Goal: Transaction & Acquisition: Purchase product/service

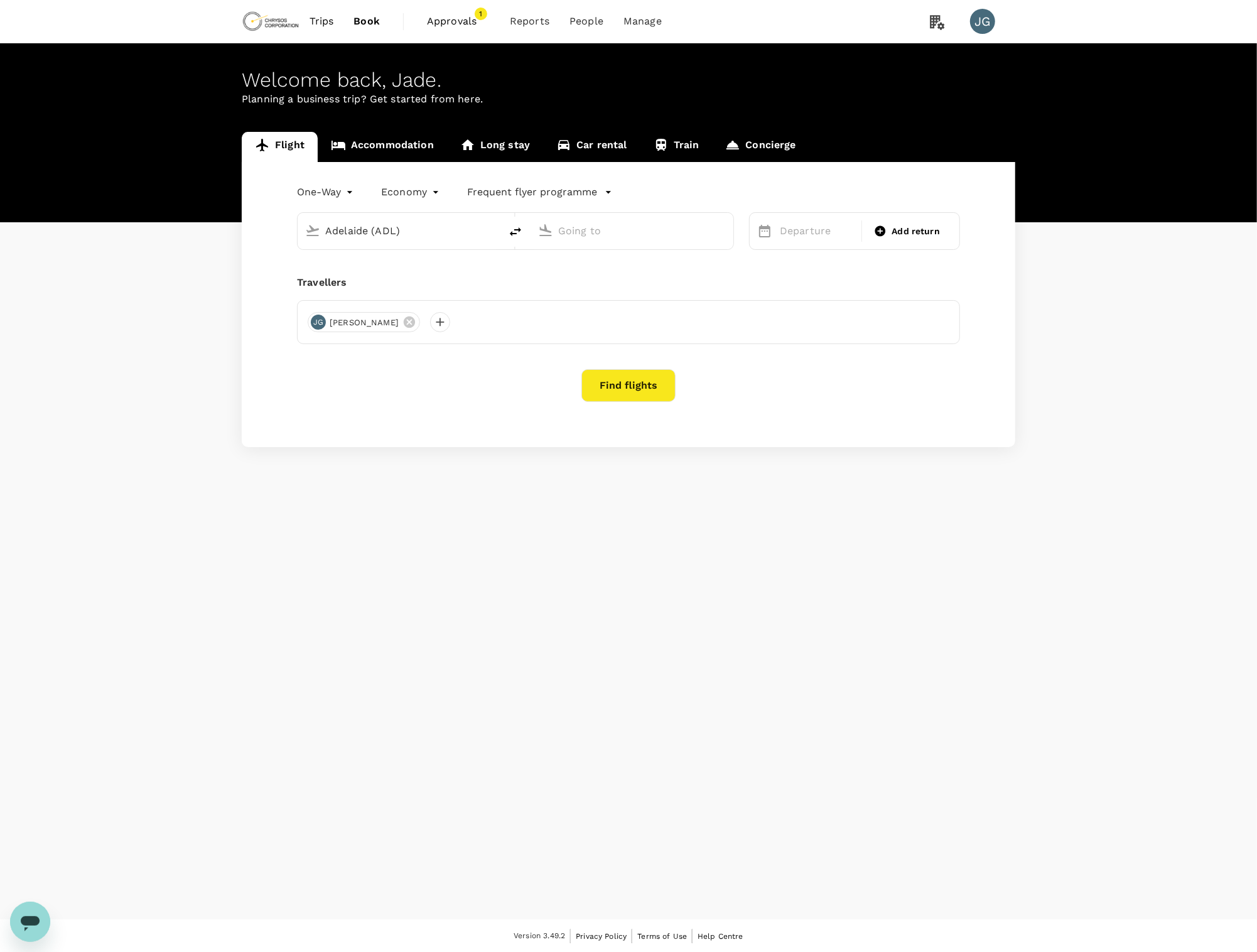
type input "Adelaide (ADL)d"
type input "[PERSON_NAME][GEOGRAPHIC_DATA][PERSON_NAME] (SYD)"
type input "Adelaide (ADL)"
type input "[PERSON_NAME][GEOGRAPHIC_DATA][PERSON_NAME] (SYD)"
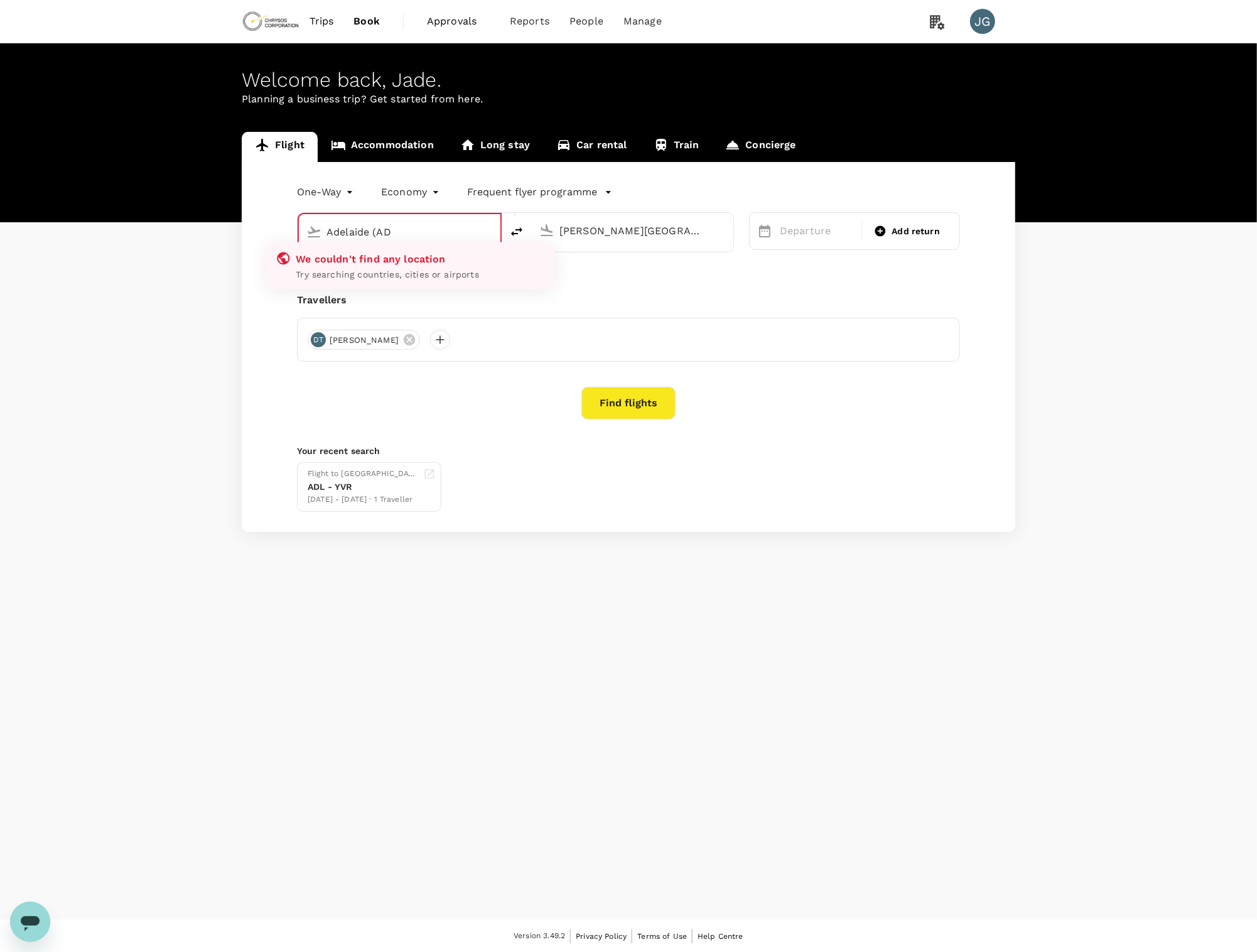
click at [421, 228] on input "Adelaide (AD" at bounding box center [401, 231] width 148 height 19
type input "Adelaide (ADL)"
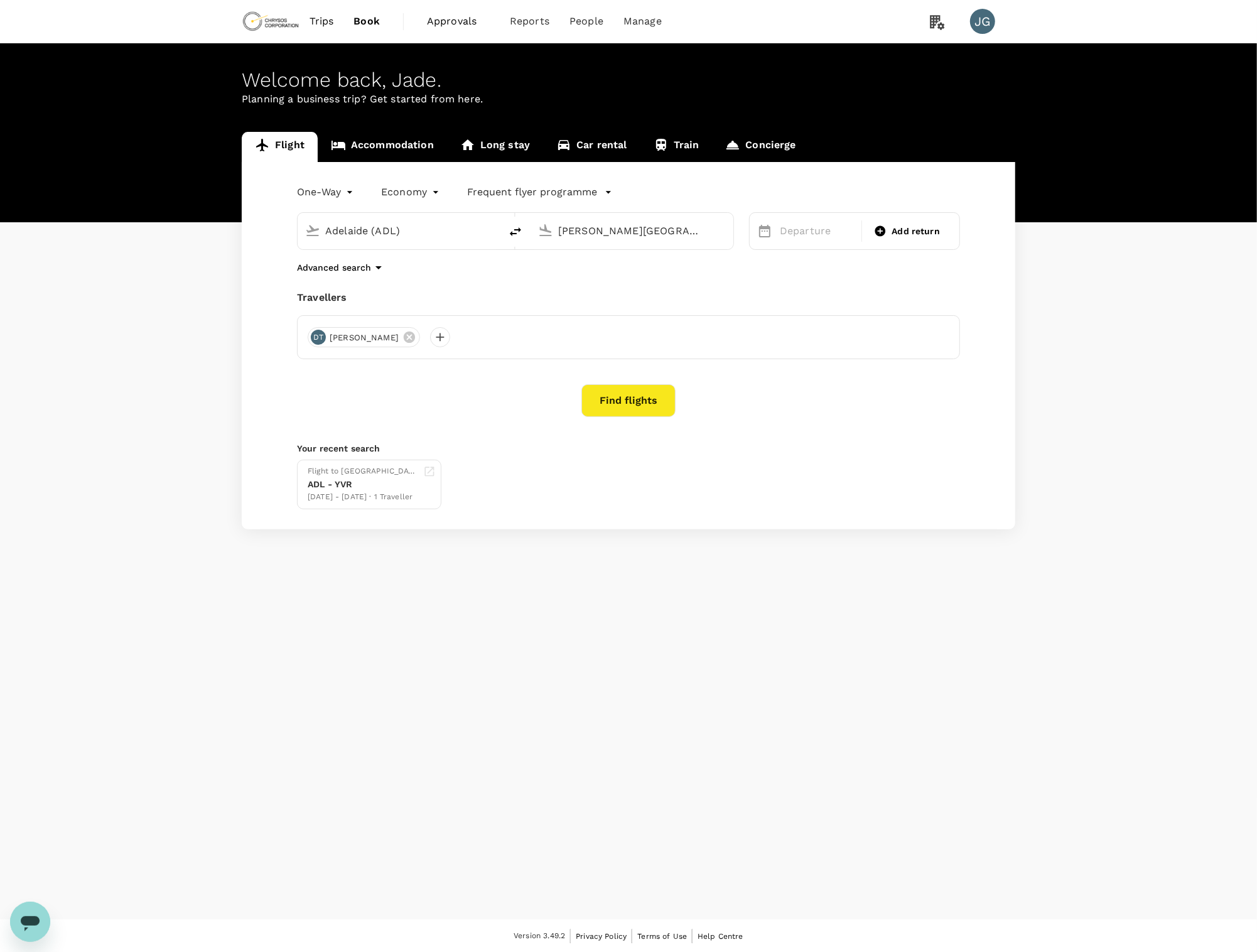
click at [607, 228] on input "[PERSON_NAME][GEOGRAPHIC_DATA][PERSON_NAME] (SYD)" at bounding box center [633, 231] width 149 height 19
click at [823, 235] on p "Departure" at bounding box center [816, 231] width 74 height 15
click at [1097, 275] on button "Next Month" at bounding box center [1097, 272] width 20 height 20
click at [1050, 320] on div "2" at bounding box center [1045, 316] width 24 height 24
click at [913, 232] on span "Add return" at bounding box center [916, 231] width 48 height 13
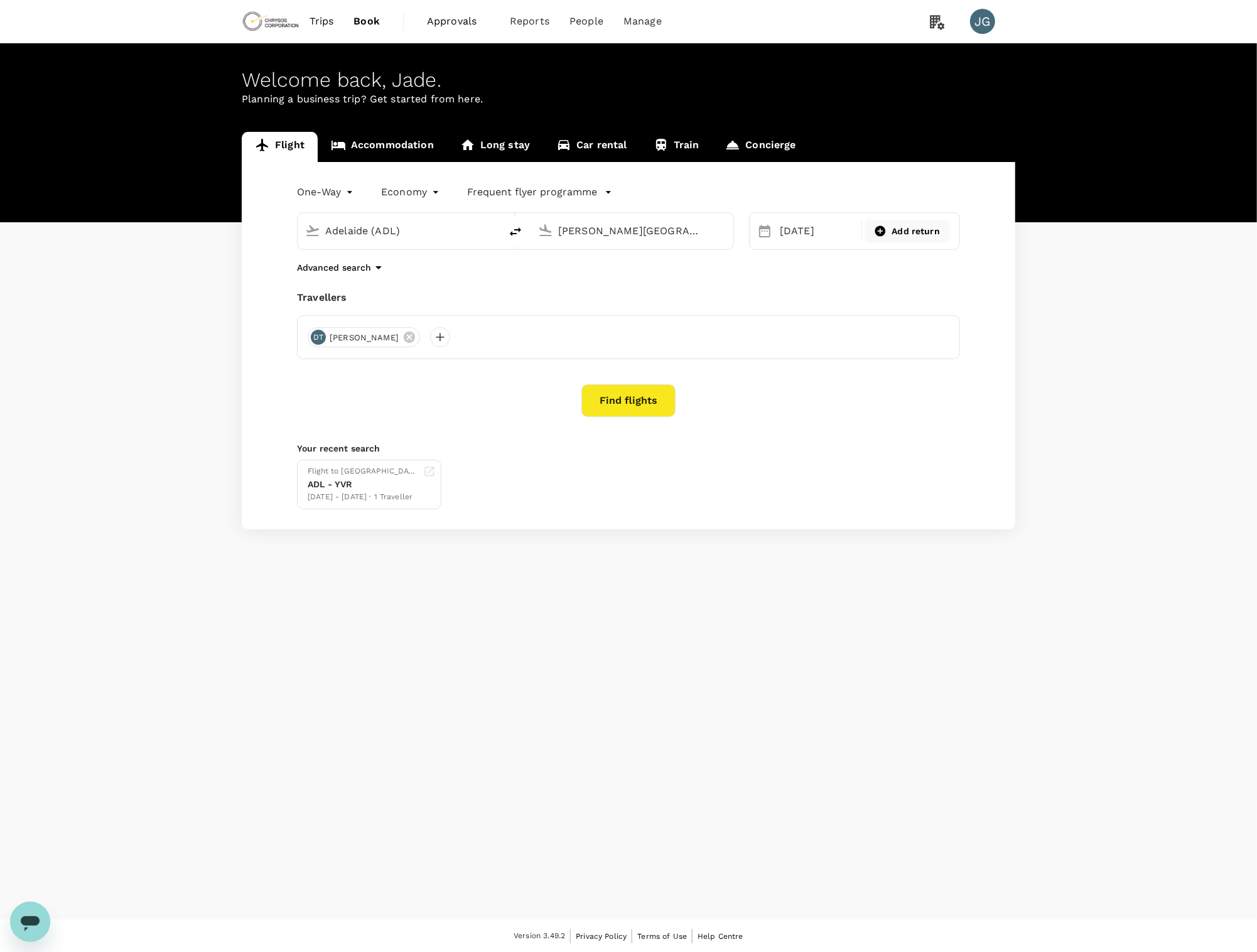
type input "roundtrip"
click at [808, 231] on div "[DATE]" at bounding box center [812, 231] width 74 height 25
click at [900, 315] on div "3" at bounding box center [894, 316] width 24 height 24
click at [817, 338] on div "7" at bounding box center [822, 340] width 24 height 24
click at [433, 338] on div at bounding box center [440, 338] width 20 height 20
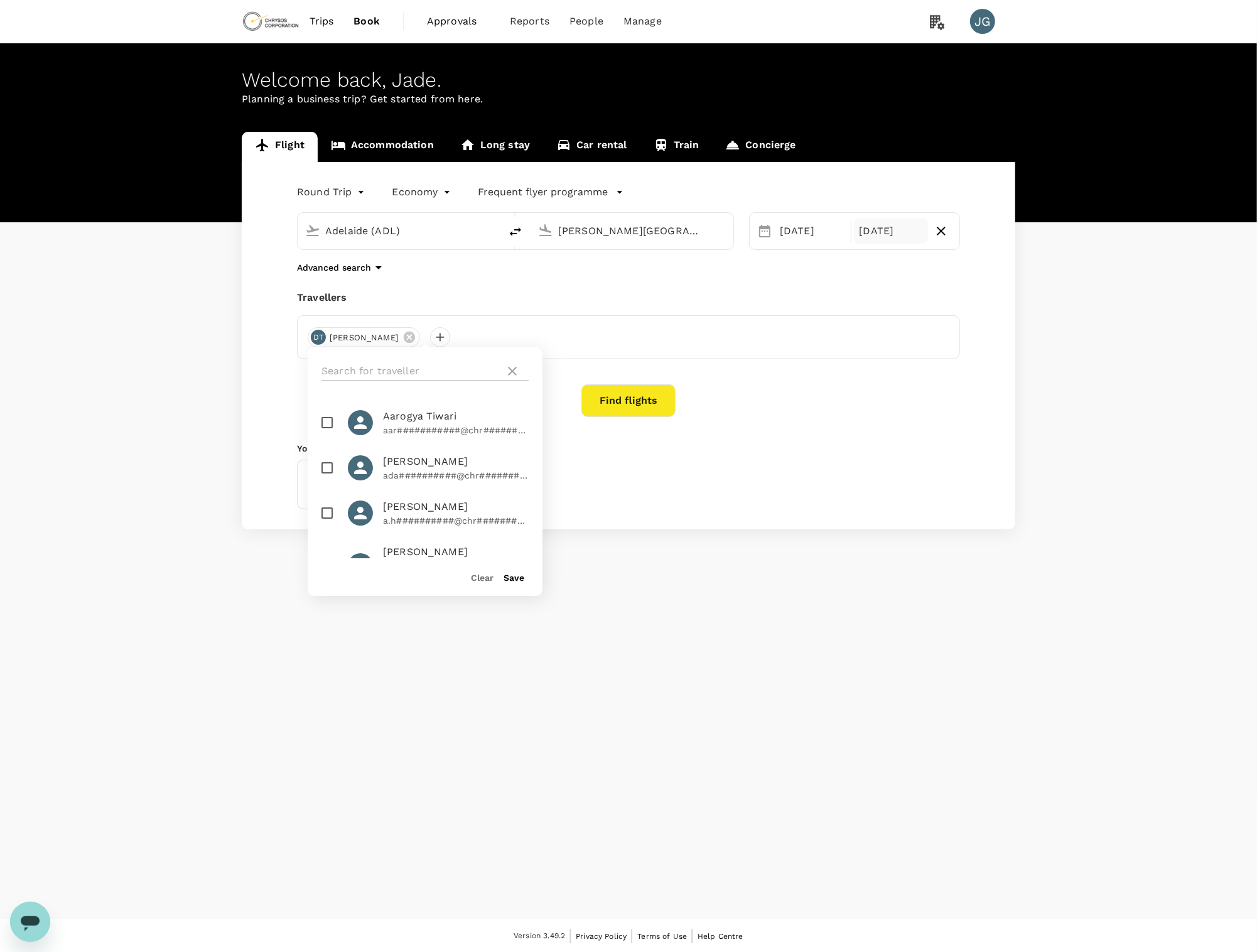
click at [426, 370] on input "text" at bounding box center [411, 371] width 178 height 20
type input "jade"
click at [329, 423] on input "checkbox" at bounding box center [327, 423] width 26 height 26
checkbox input "true"
click at [514, 579] on button "Save" at bounding box center [514, 578] width 21 height 10
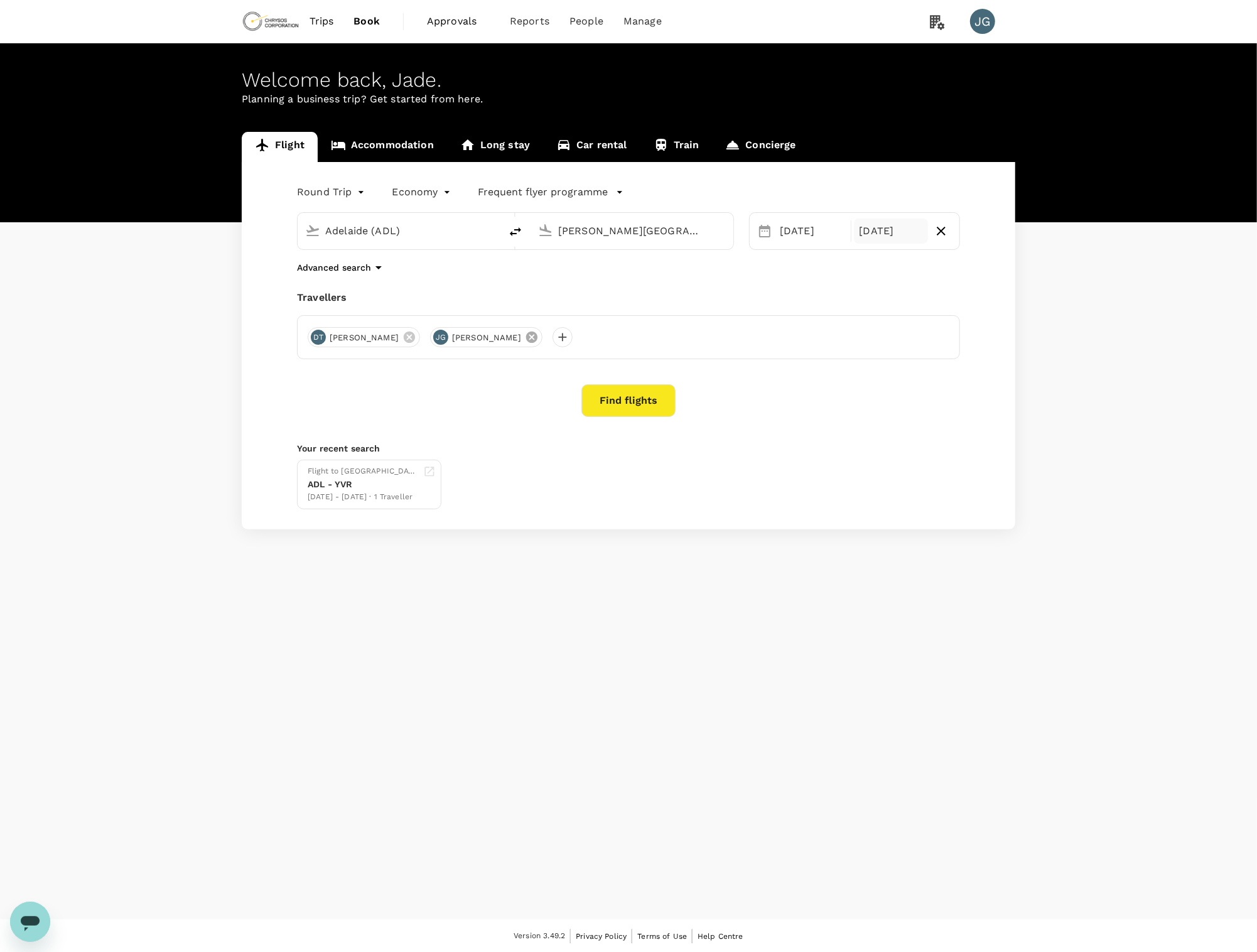
click at [404, 337] on icon at bounding box center [409, 337] width 12 height 12
click at [607, 411] on button "Find flights" at bounding box center [628, 401] width 95 height 32
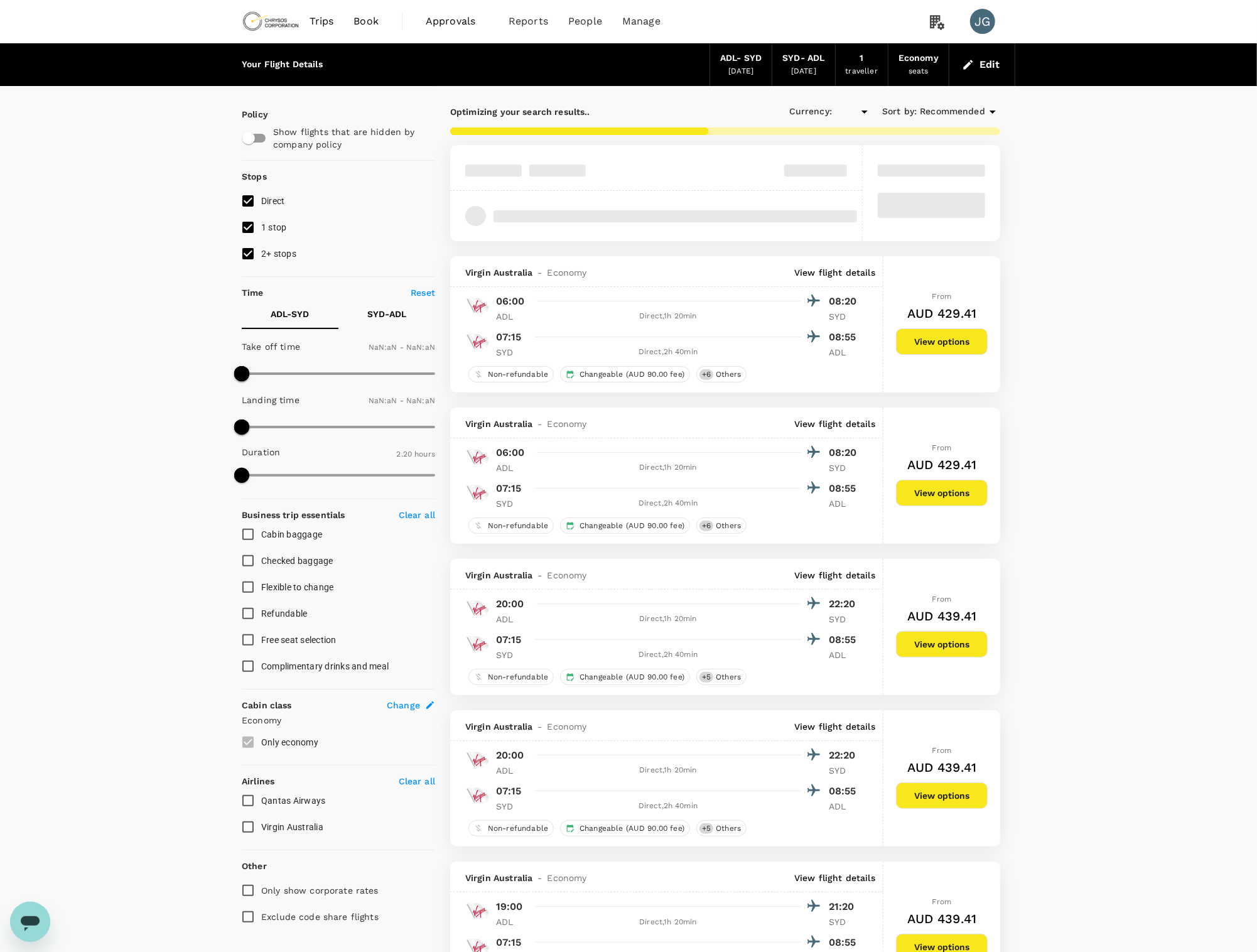
type input "AUD"
type input "1440"
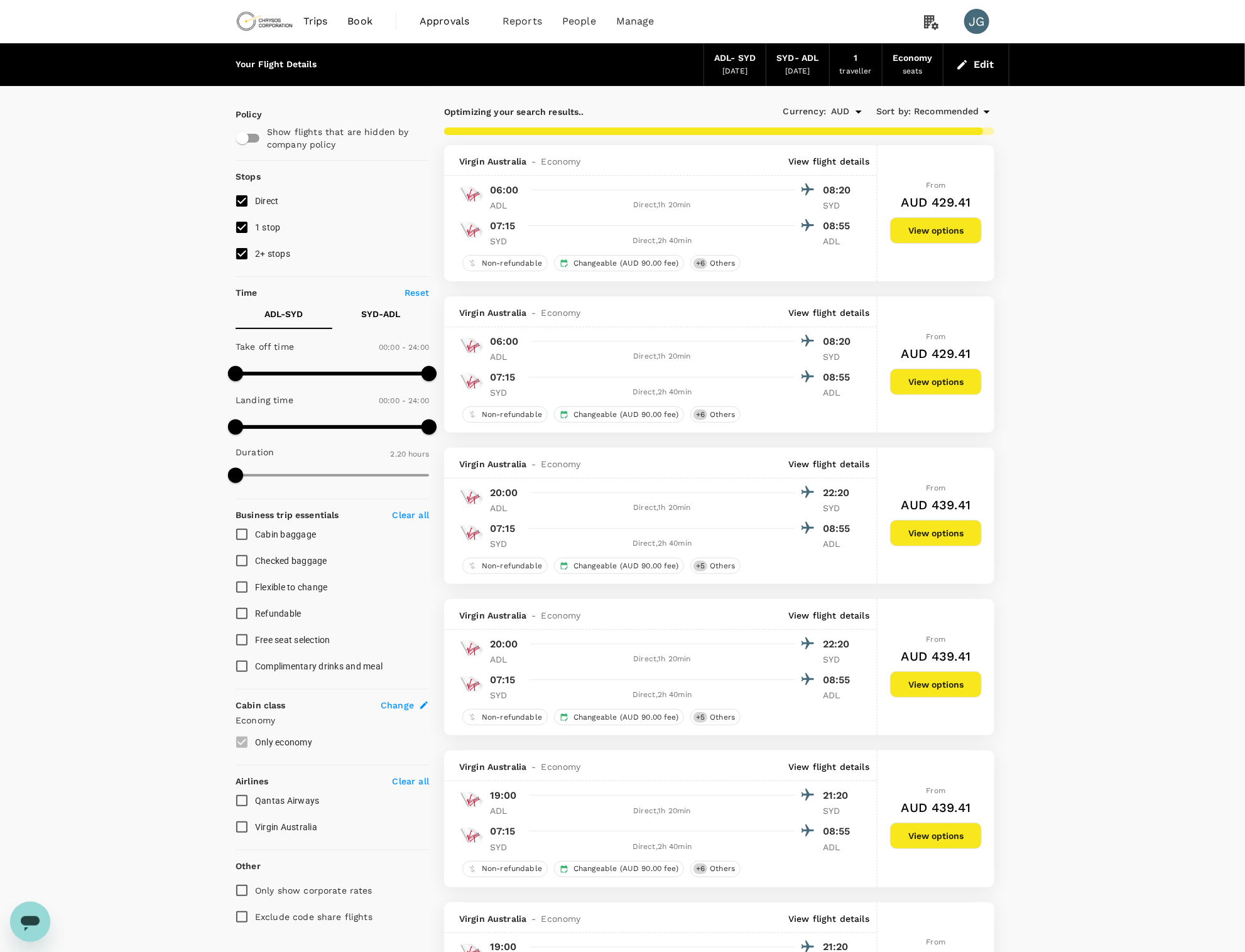
type input "500"
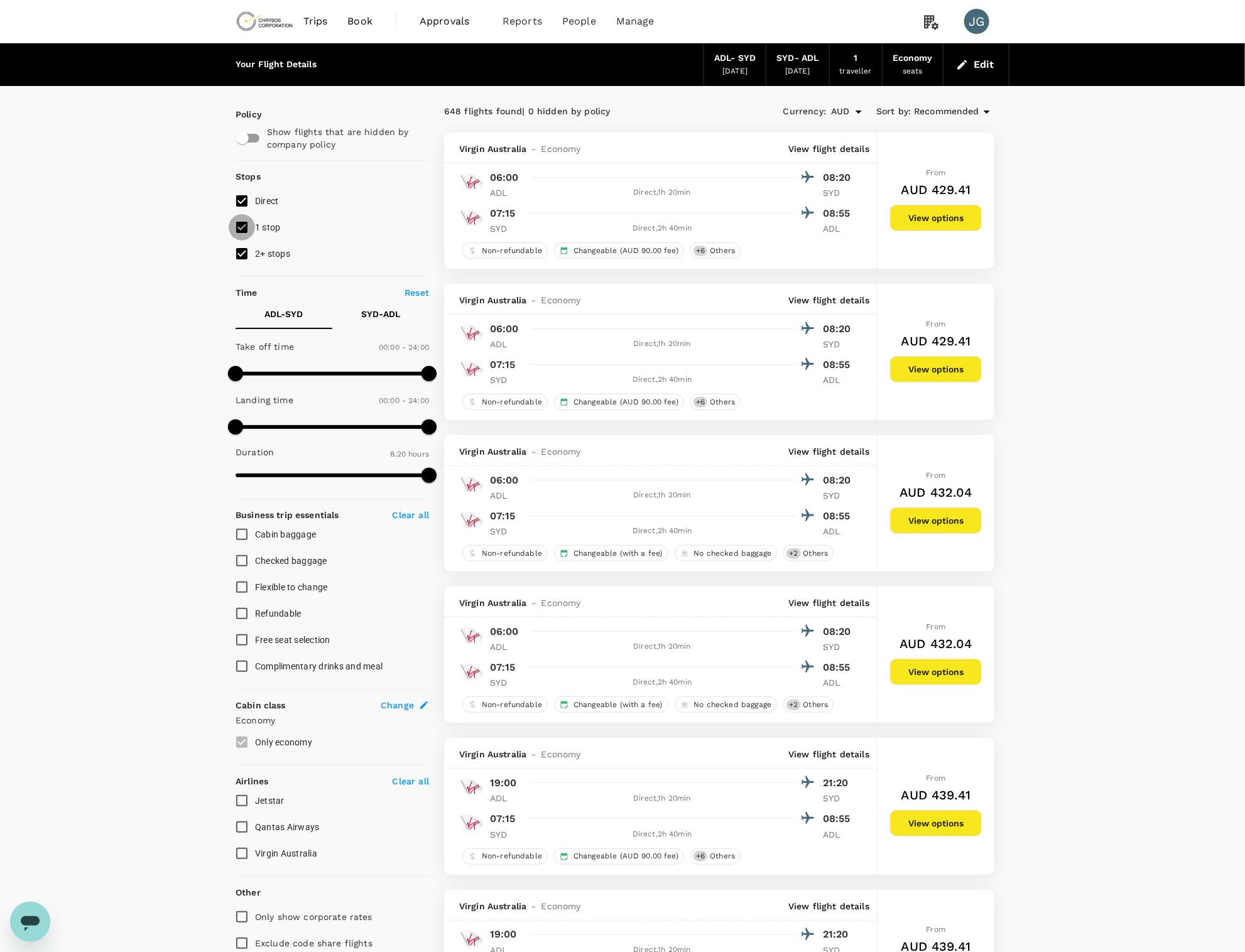
click at [245, 232] on input "1 stop" at bounding box center [241, 228] width 26 height 26
checkbox input "false"
click at [241, 251] on input "2+ stops" at bounding box center [241, 254] width 26 height 26
checkbox input "false"
type input "AUD"
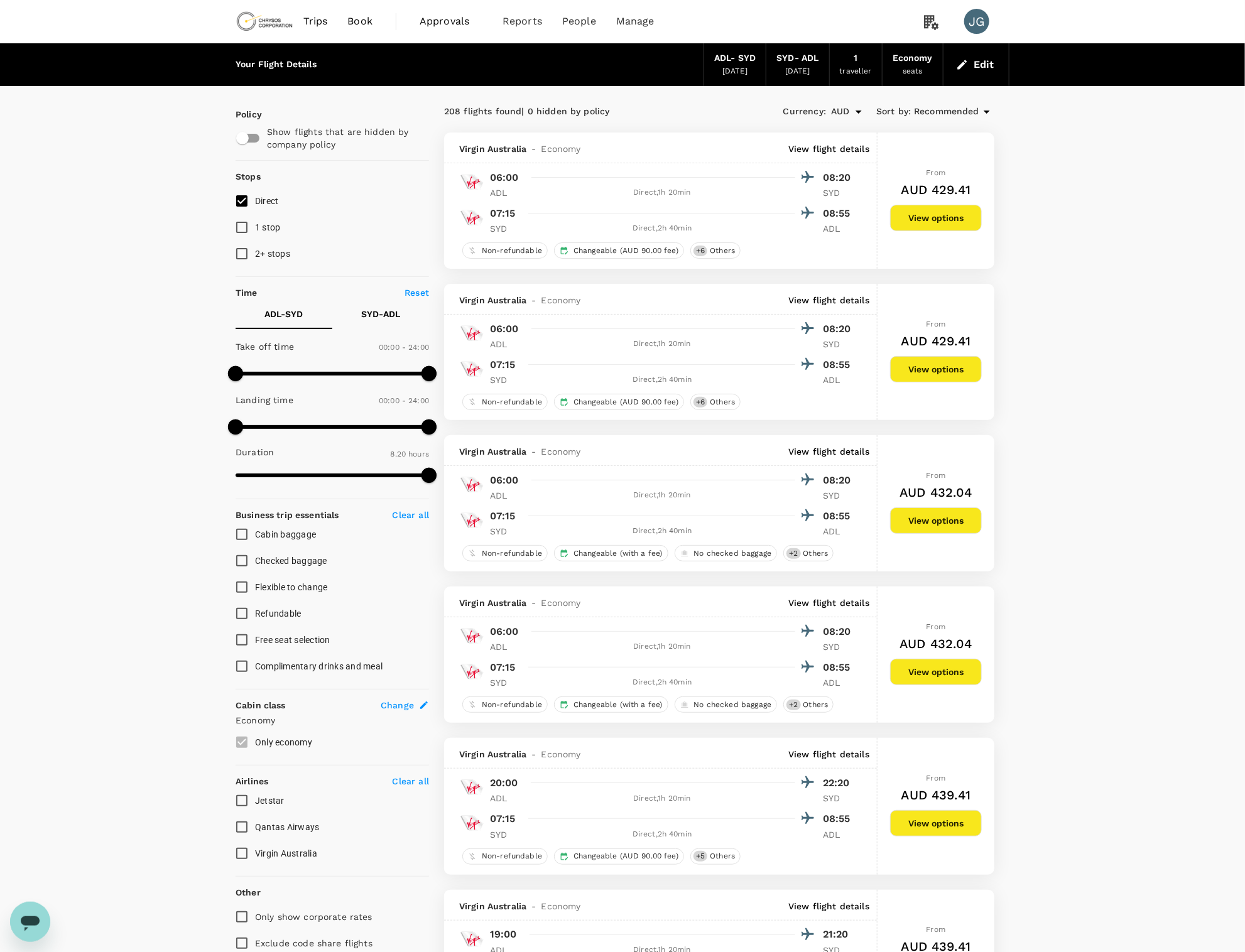
click at [987, 111] on icon at bounding box center [987, 112] width 6 height 3
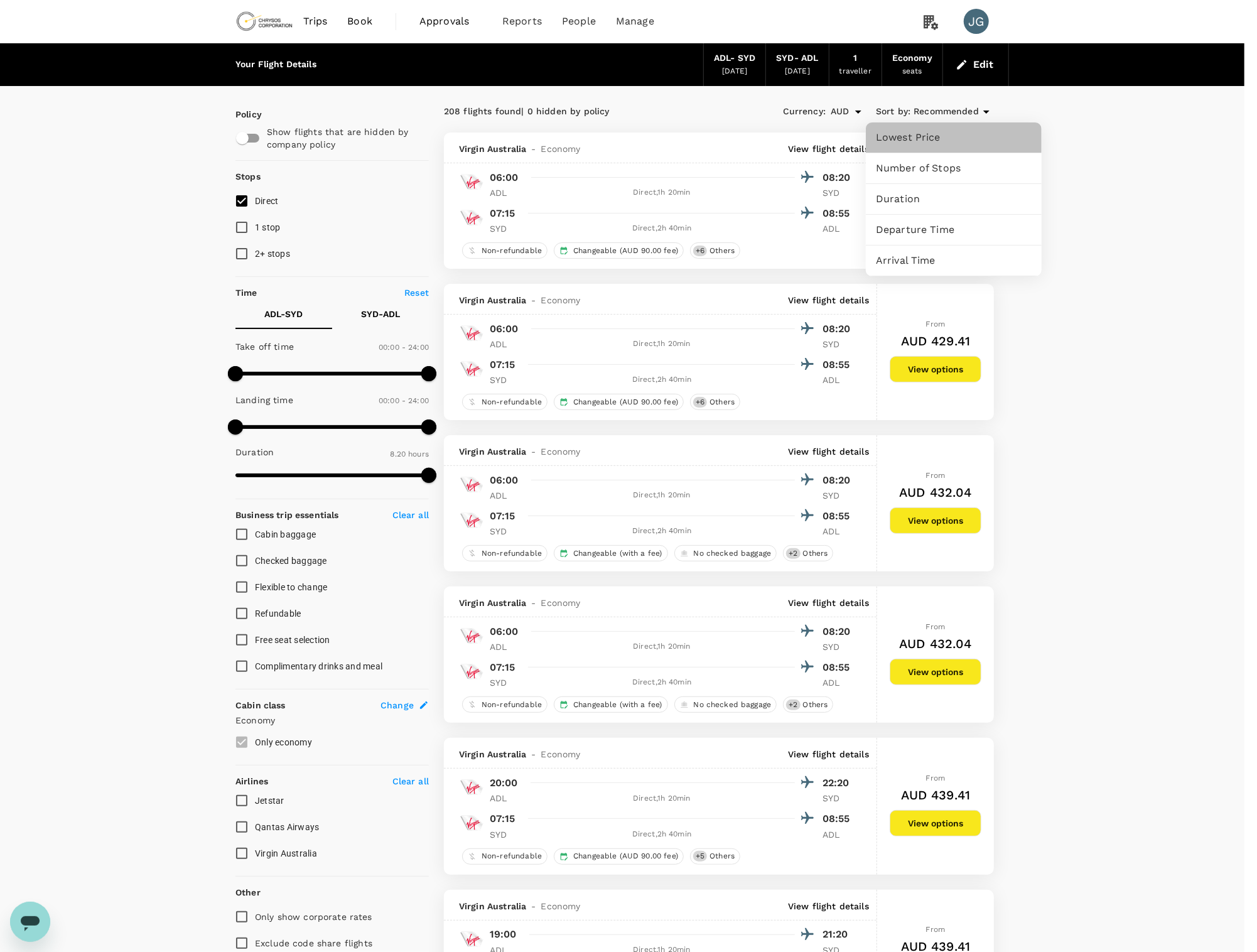
click at [984, 138] on span "Lowest Price" at bounding box center [953, 138] width 156 height 15
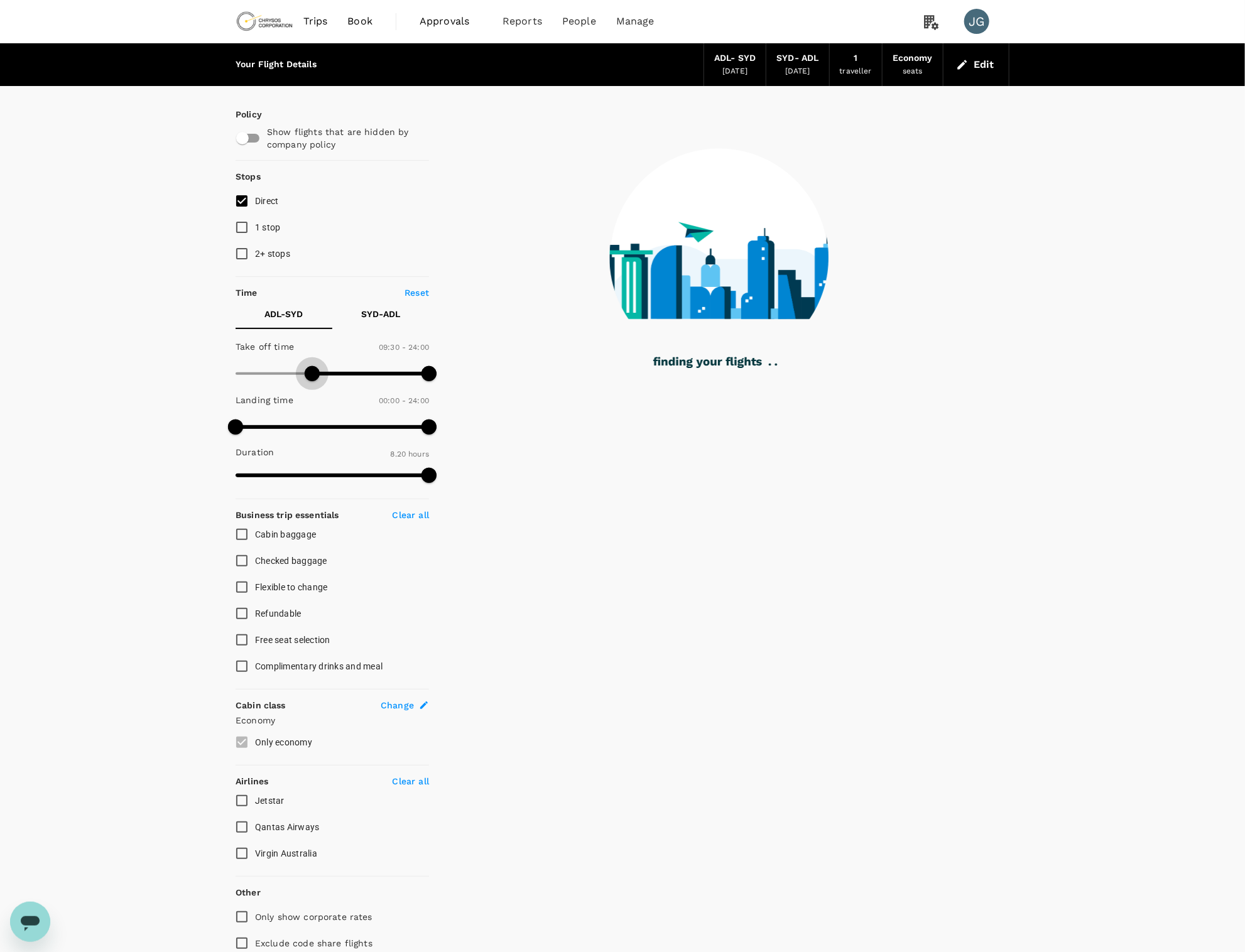
type input "540"
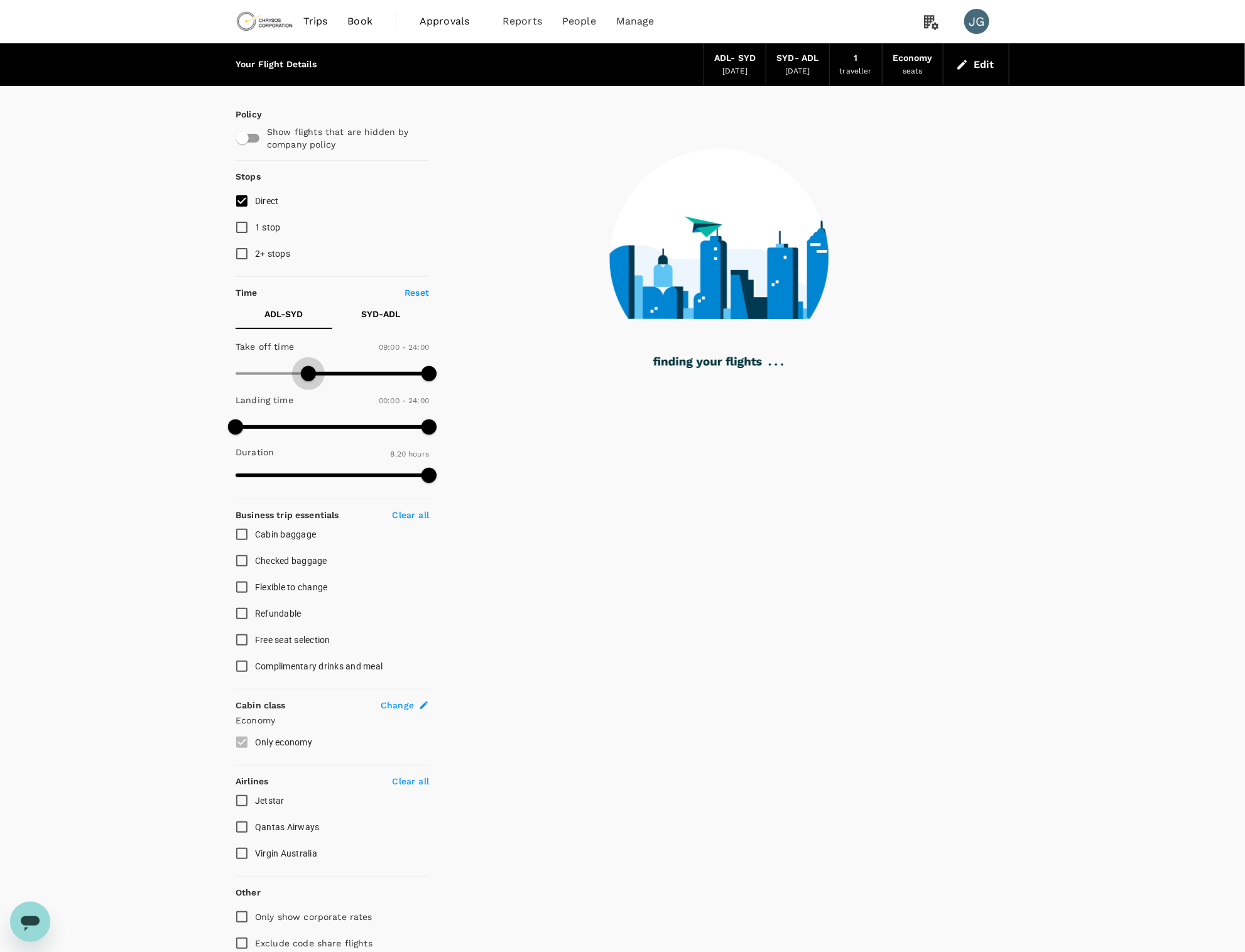
drag, startPoint x: 238, startPoint y: 379, endPoint x: 308, endPoint y: 371, distance: 70.5
click at [308, 371] on span at bounding box center [308, 374] width 15 height 15
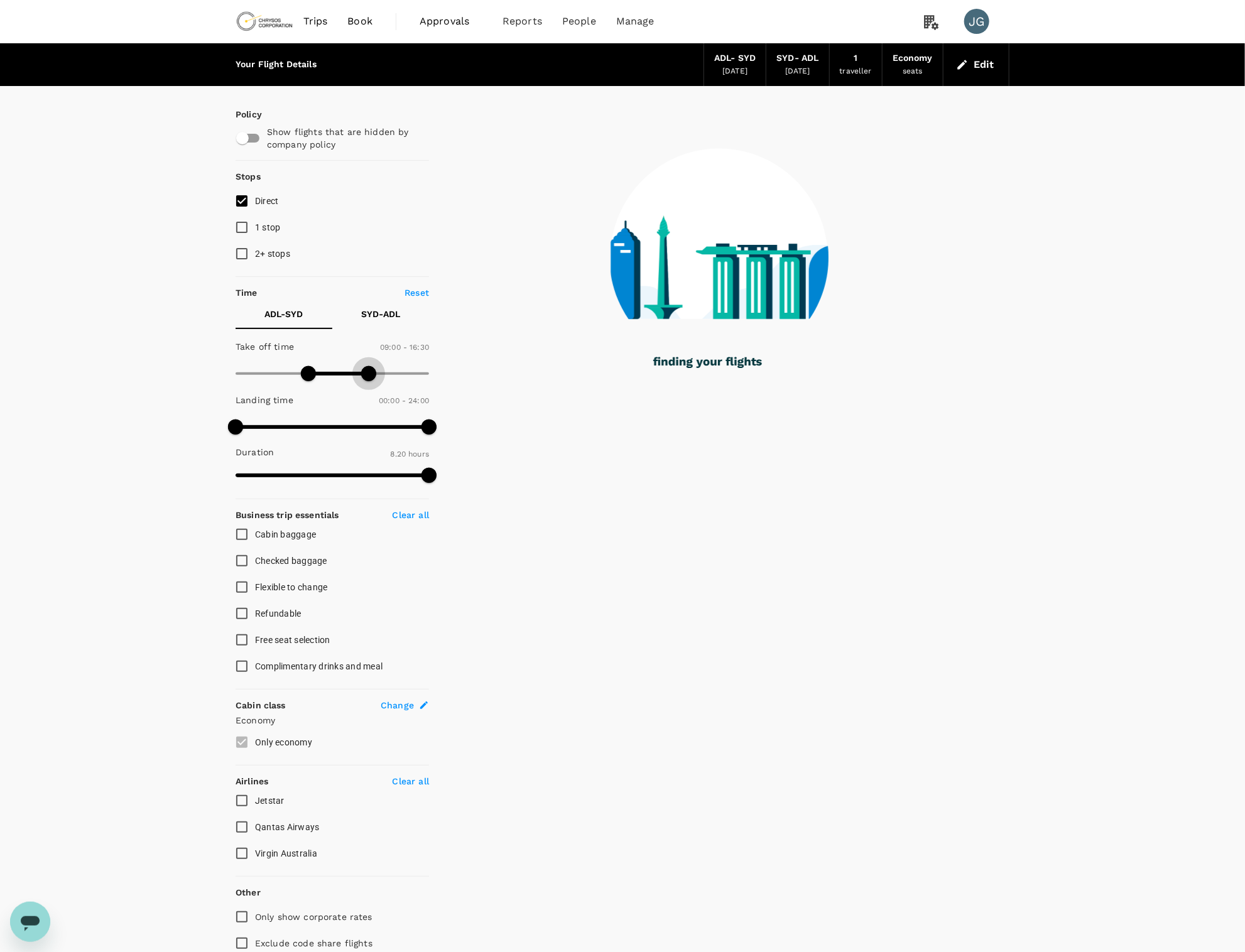
type input "960"
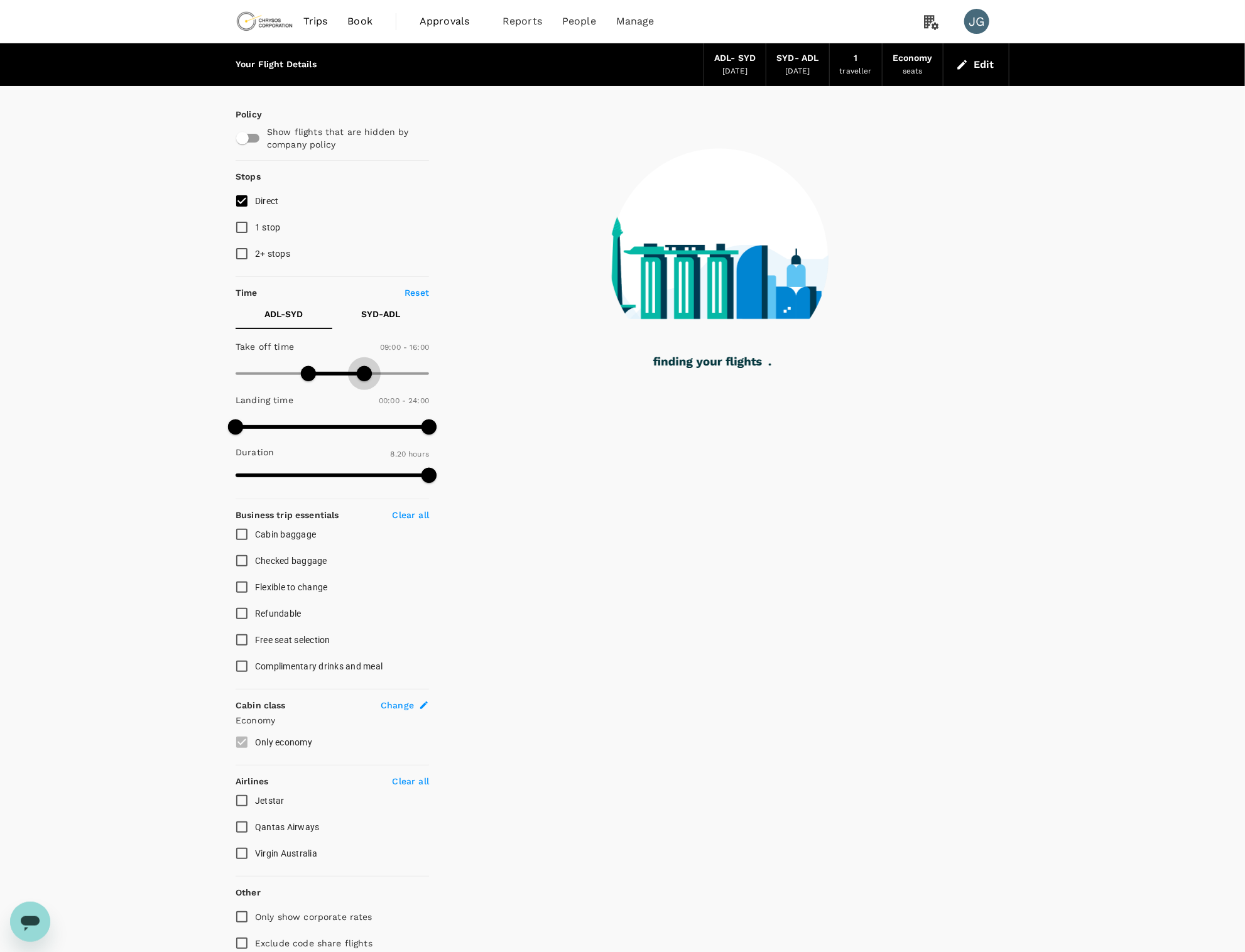
drag, startPoint x: 430, startPoint y: 373, endPoint x: 363, endPoint y: 384, distance: 67.9
click at [363, 381] on span at bounding box center [365, 374] width 15 height 15
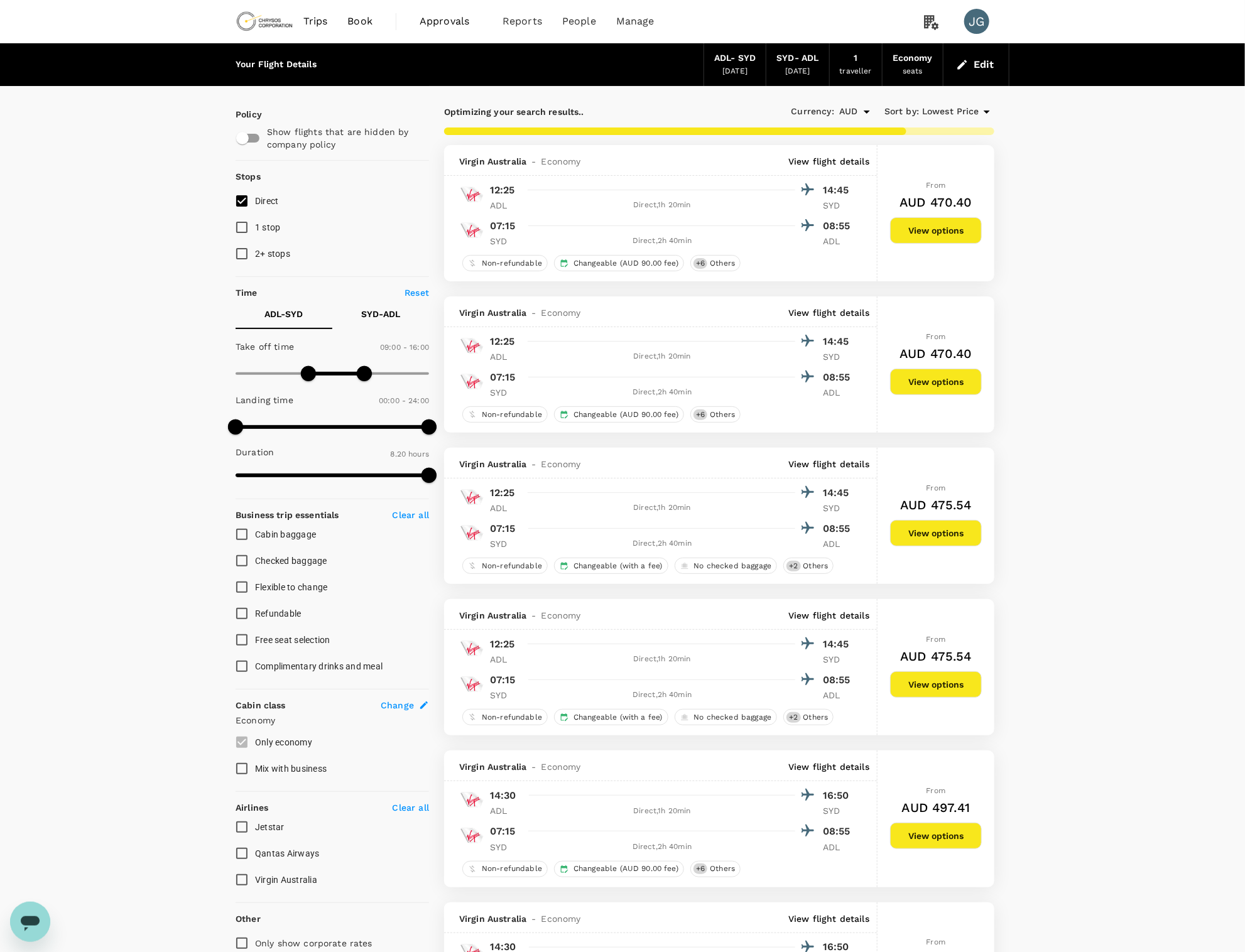
click at [372, 311] on p "SYD - ADL" at bounding box center [381, 314] width 39 height 12
type input "540"
drag, startPoint x: 231, startPoint y: 372, endPoint x: 308, endPoint y: 364, distance: 77.4
click at [308, 366] on span at bounding box center [308, 374] width 15 height 15
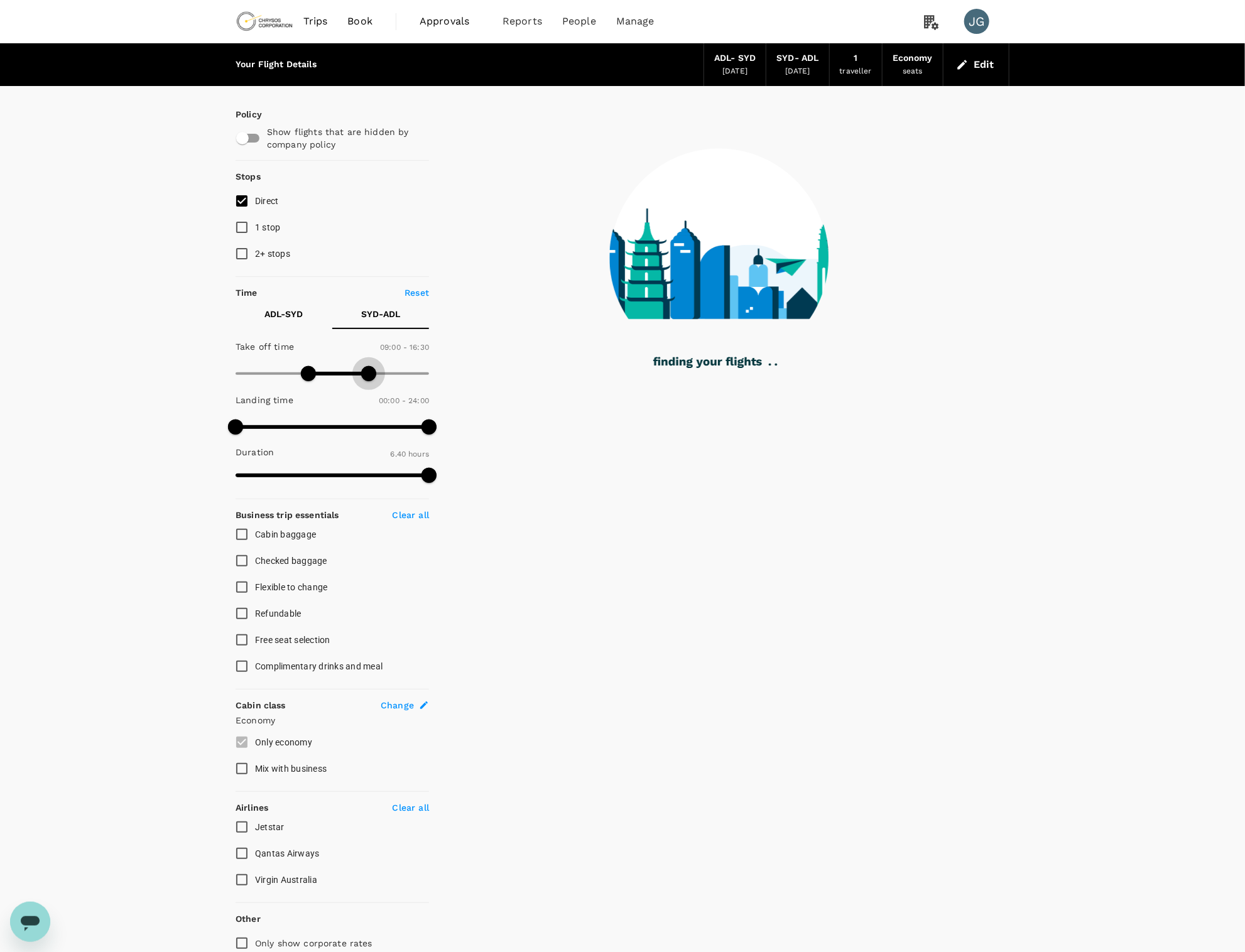
type input "960"
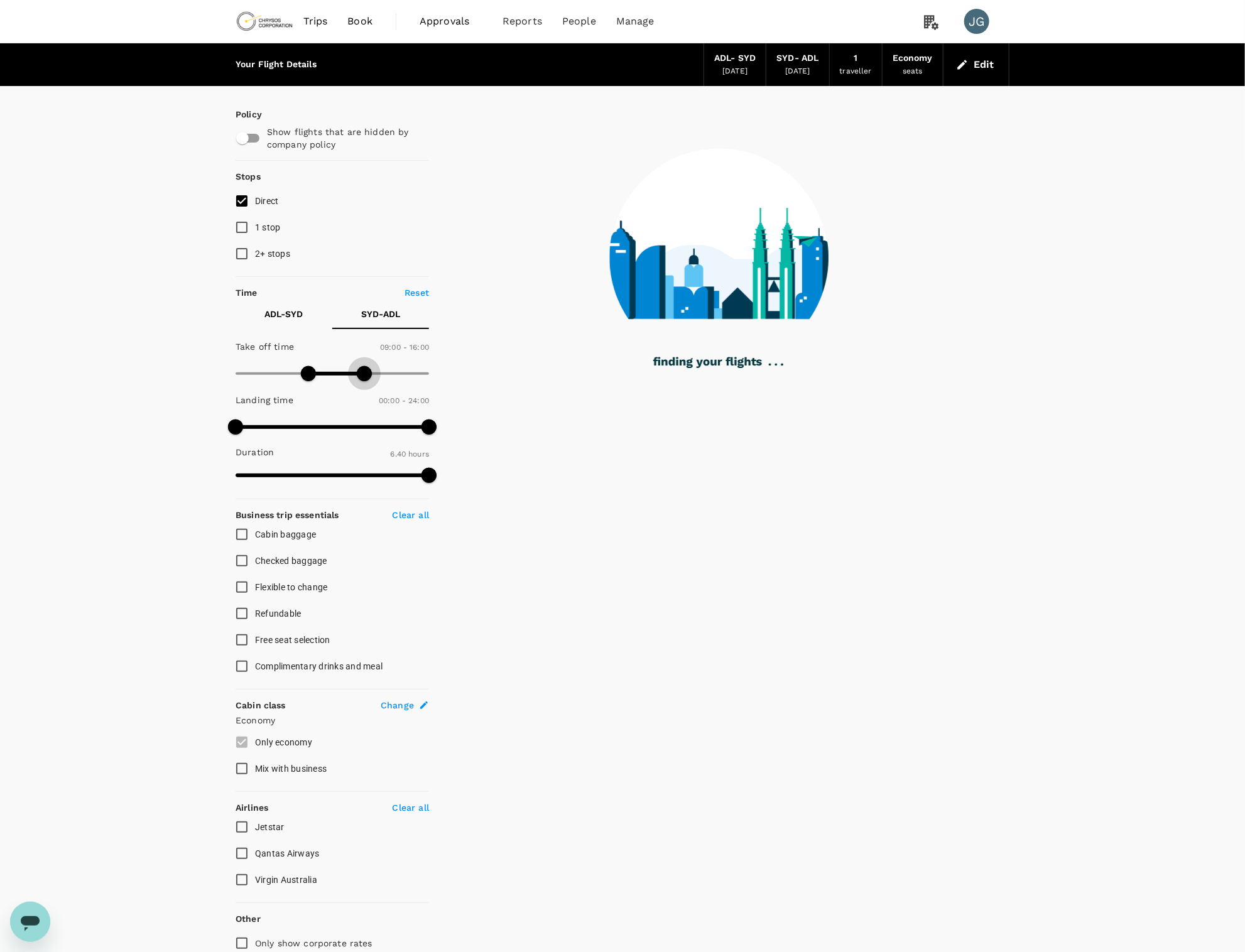
drag, startPoint x: 434, startPoint y: 372, endPoint x: 365, endPoint y: 381, distance: 69.6
click at [365, 381] on span at bounding box center [365, 374] width 15 height 15
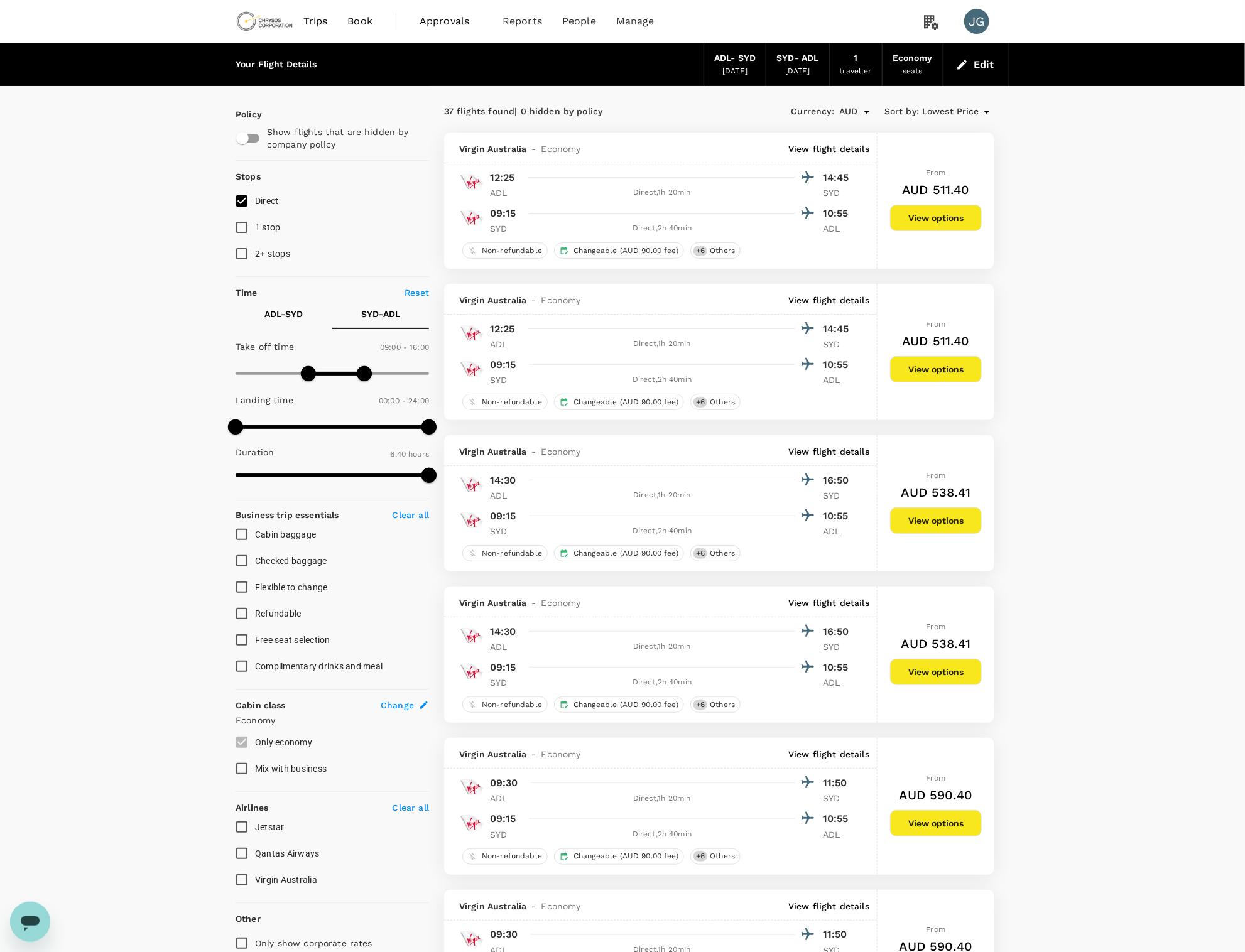
click at [954, 213] on button "View options" at bounding box center [935, 218] width 92 height 26
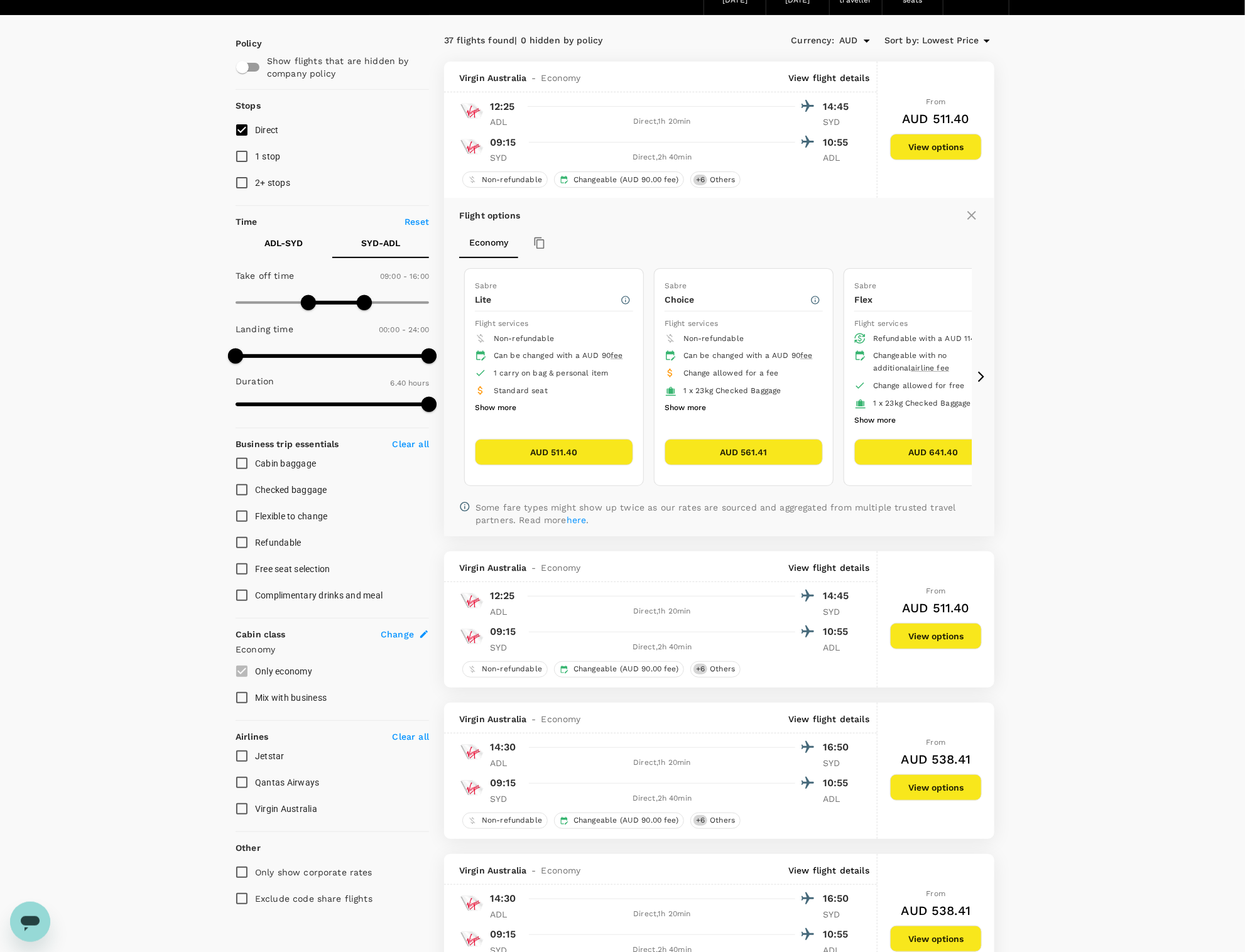
scroll to position [132, 0]
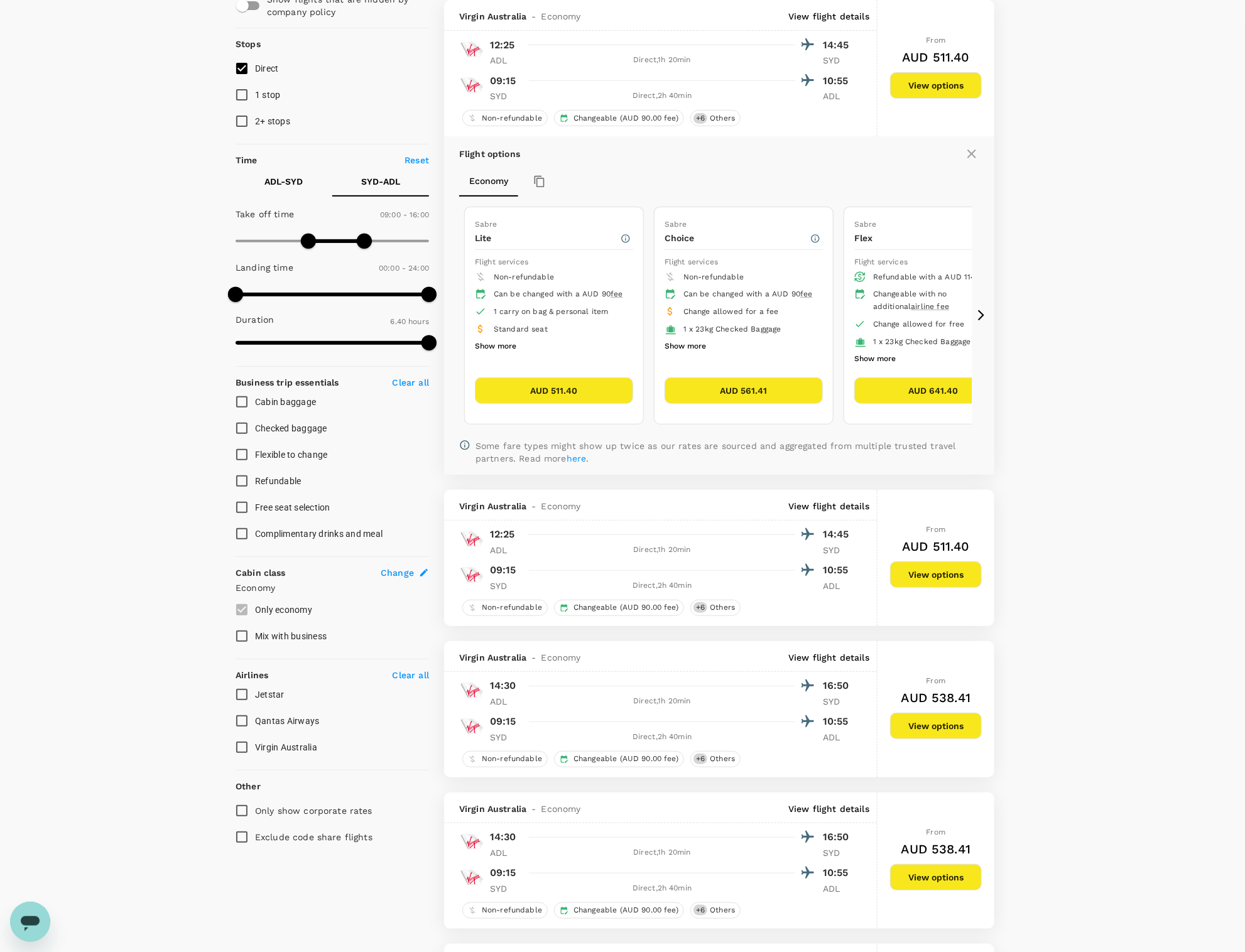
click at [982, 311] on icon at bounding box center [981, 315] width 12 height 12
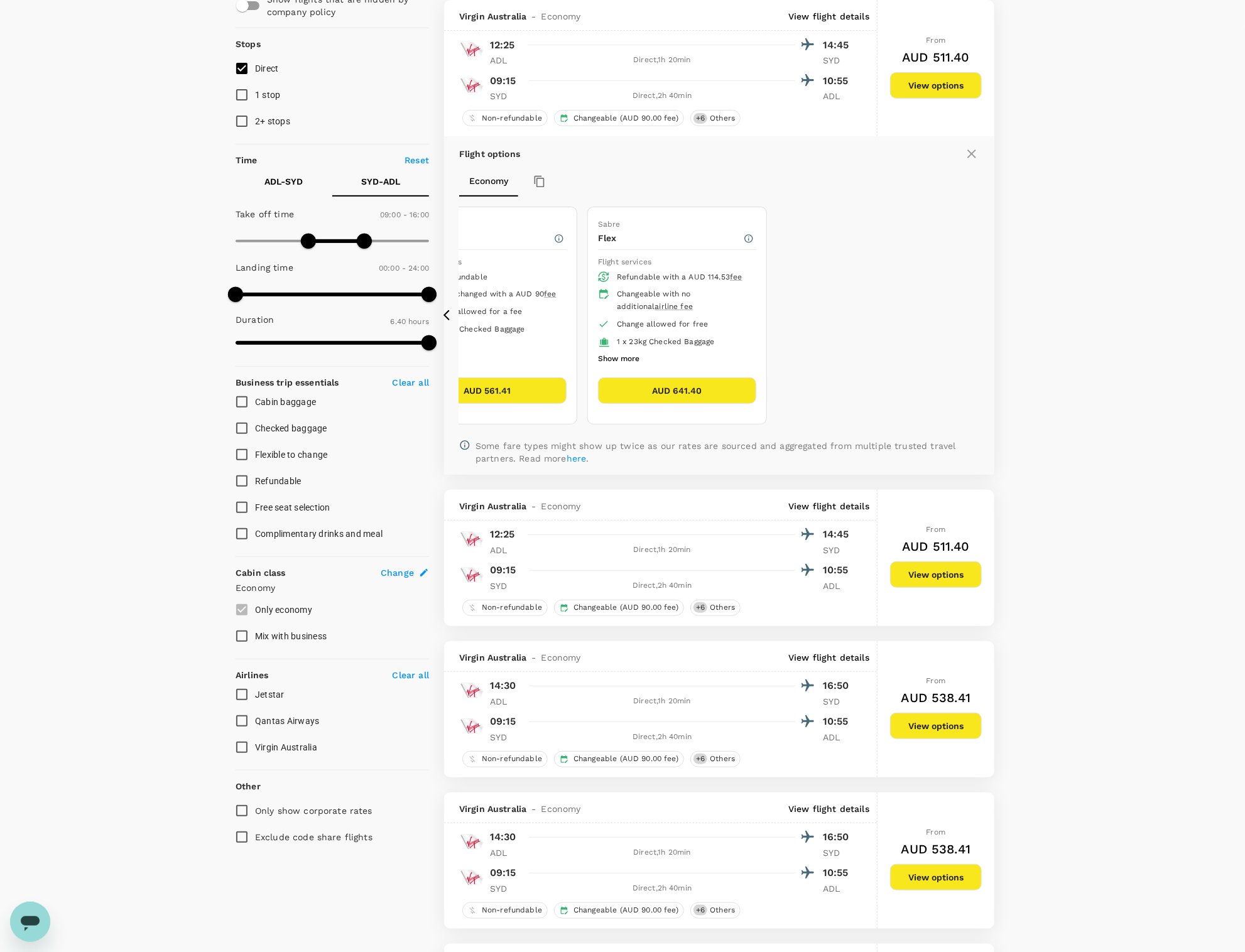
click at [448, 314] on icon at bounding box center [450, 315] width 12 height 12
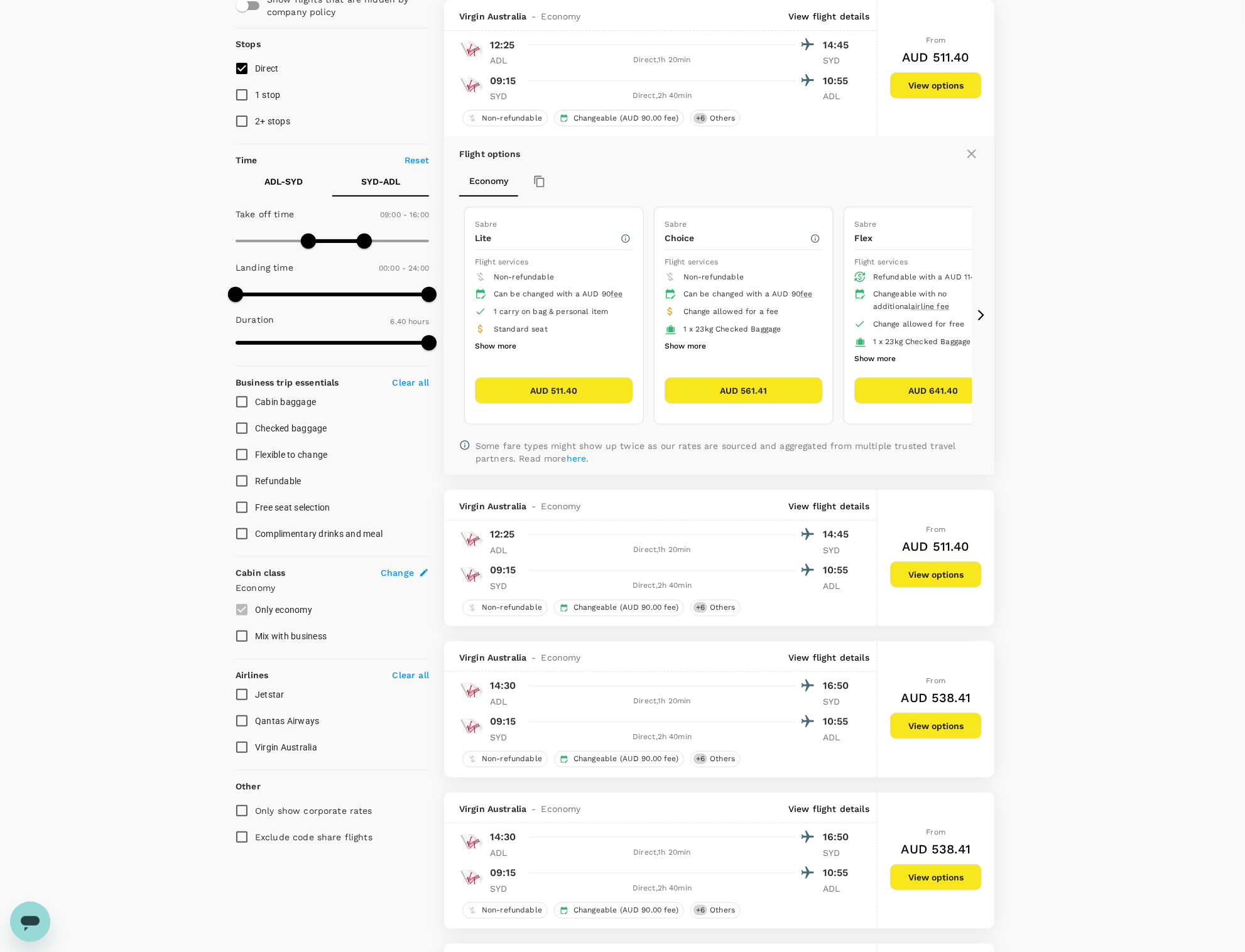
click at [930, 396] on button "AUD 641.40" at bounding box center [934, 391] width 158 height 26
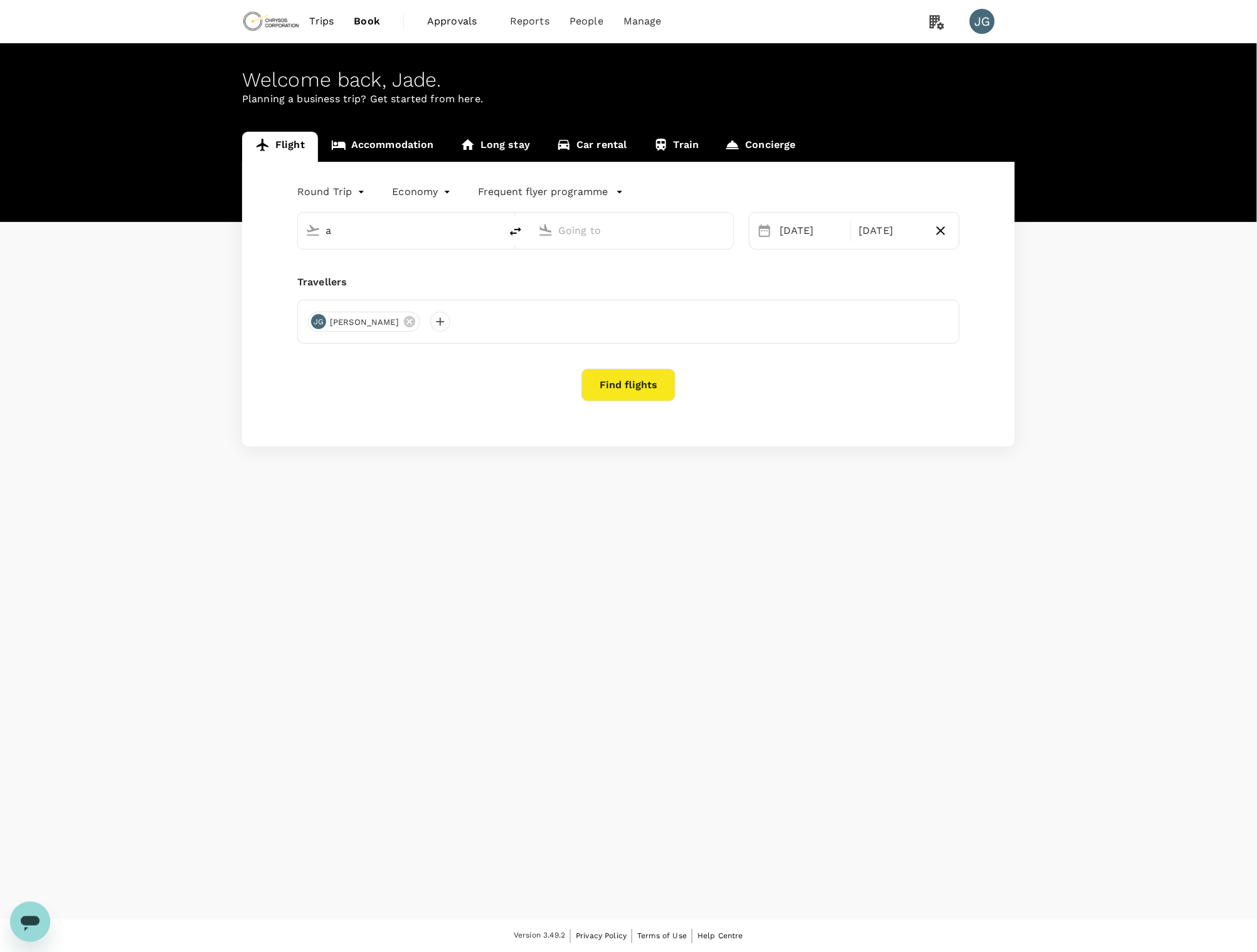
type input "Adelaide (ADL)"
type input "[PERSON_NAME][GEOGRAPHIC_DATA][PERSON_NAME] (SYD)"
type input "Adelaide (ADL)de"
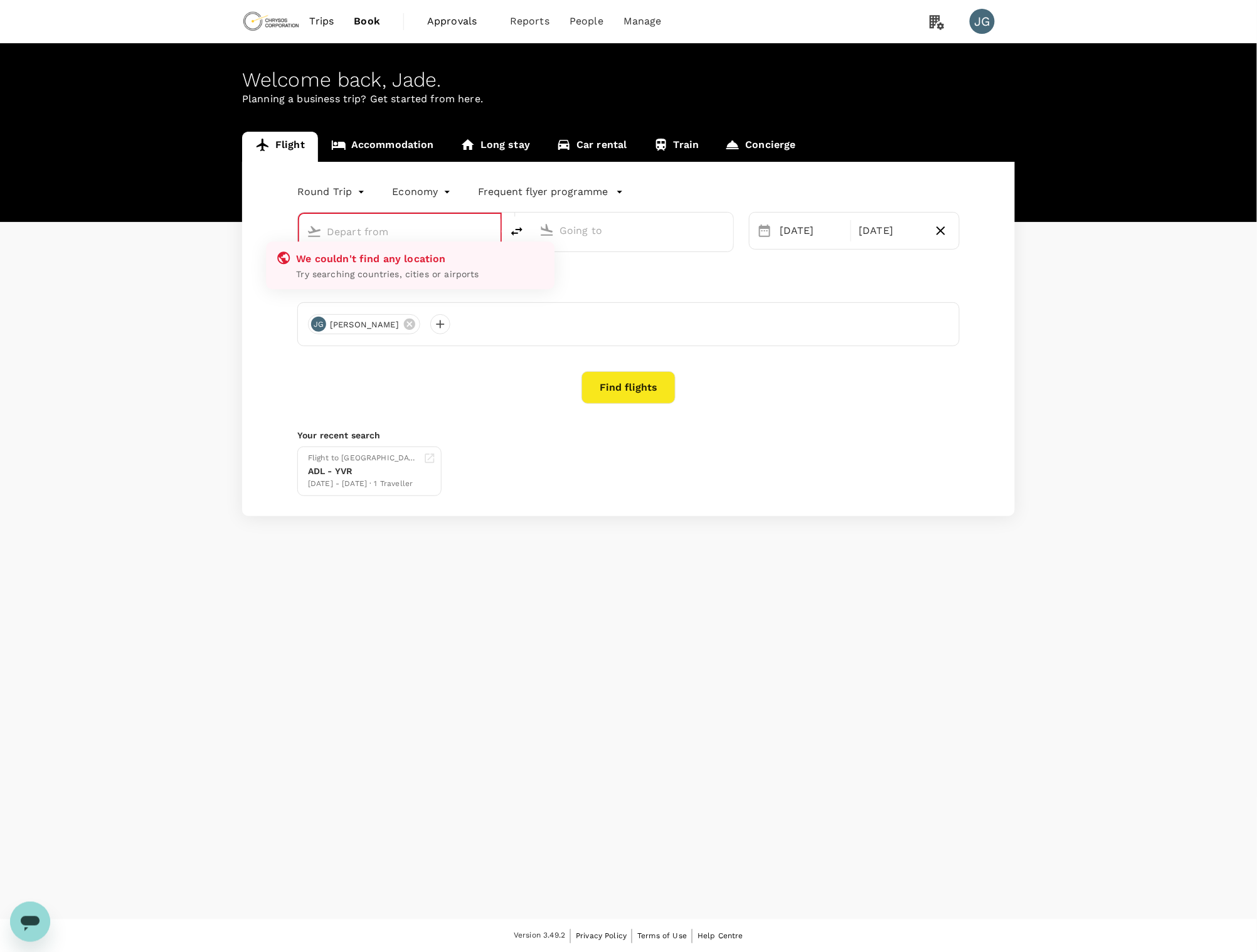
type input "Adelaide (ADL)"
type input "[PERSON_NAME][GEOGRAPHIC_DATA][PERSON_NAME] (SYD)"
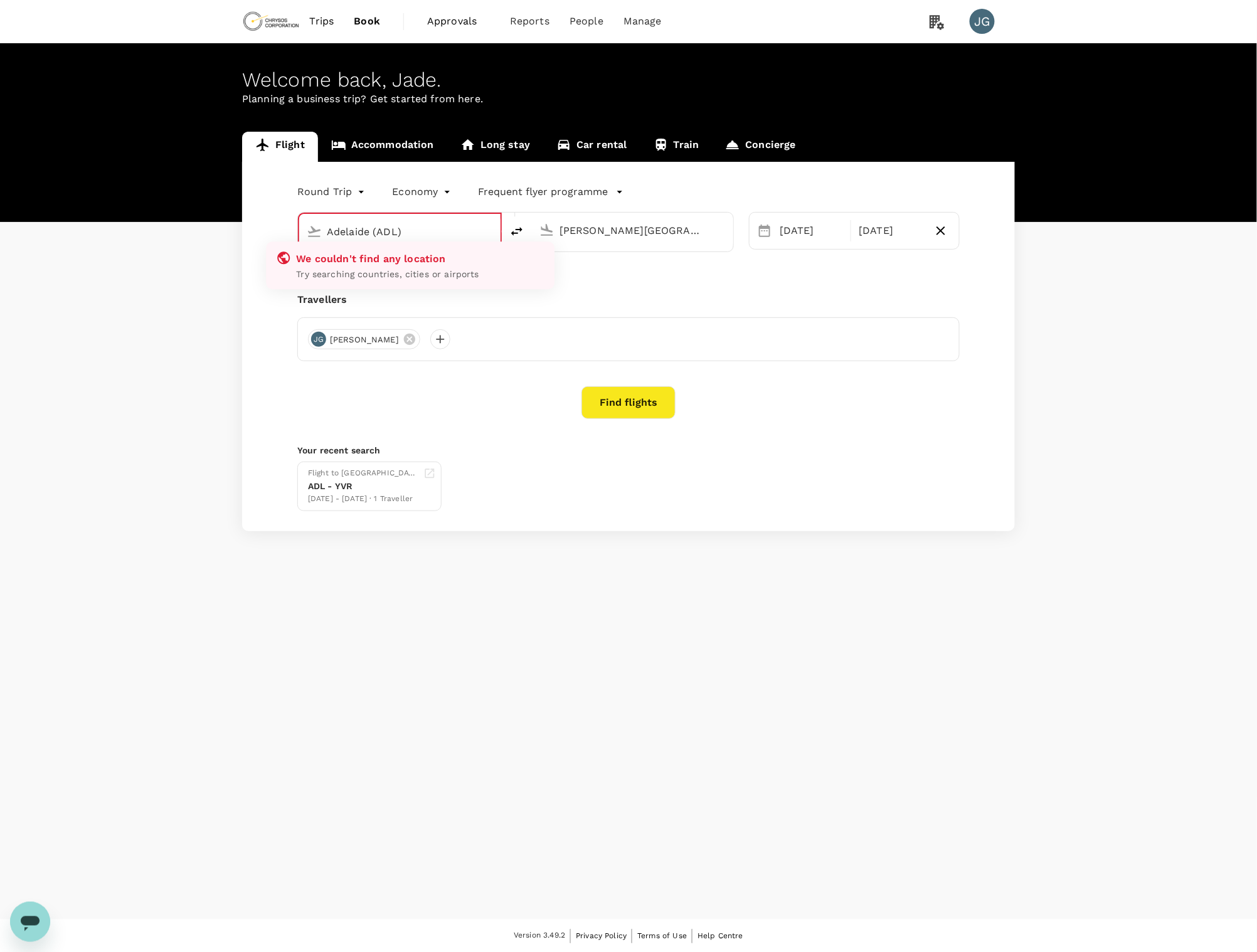
type input "Adelaide (ADL)"
click at [628, 233] on input "[PERSON_NAME][GEOGRAPHIC_DATA][PERSON_NAME] (SYD)" at bounding box center [633, 230] width 147 height 19
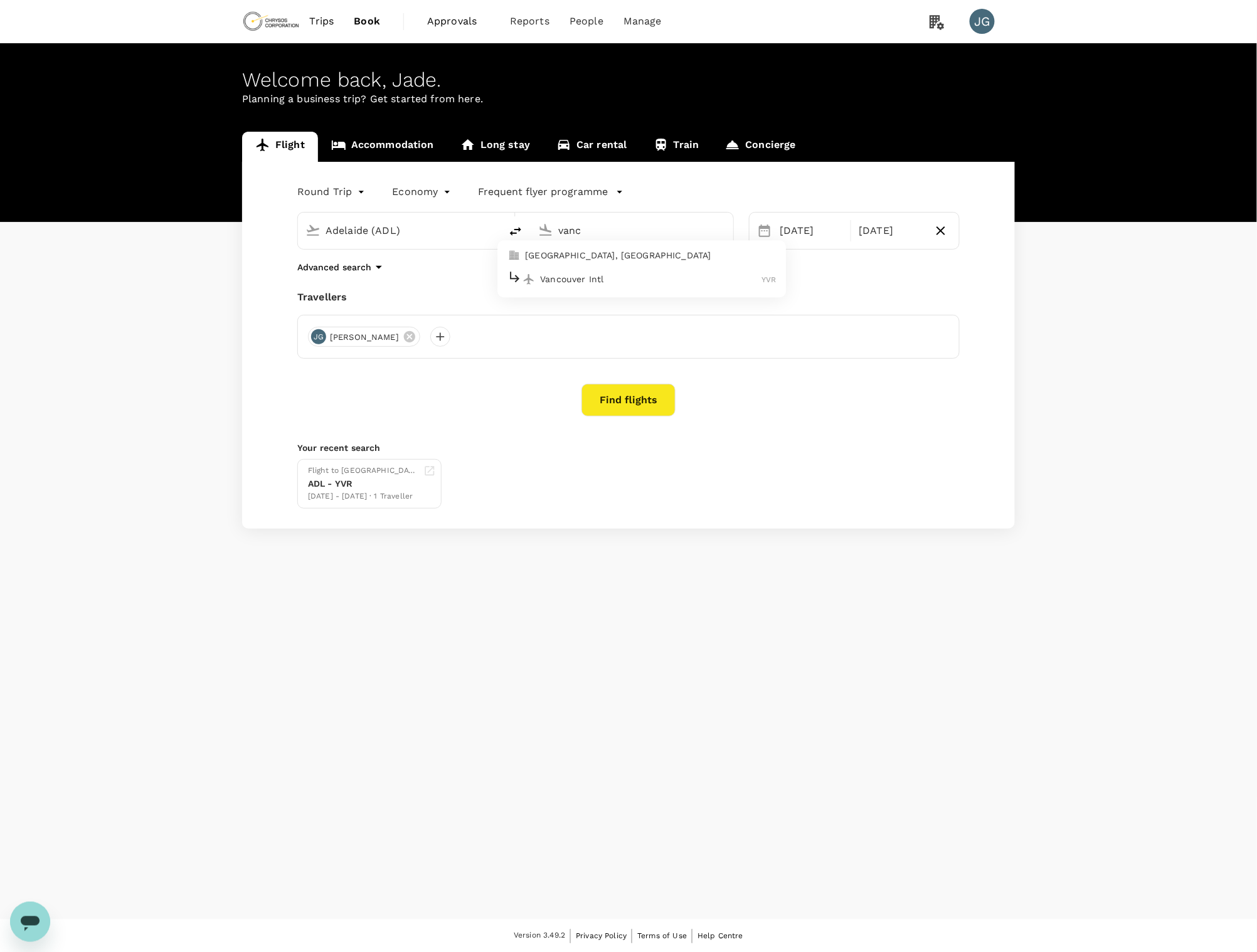
click at [627, 276] on p "Vancouver Intl" at bounding box center [650, 279] width 221 height 12
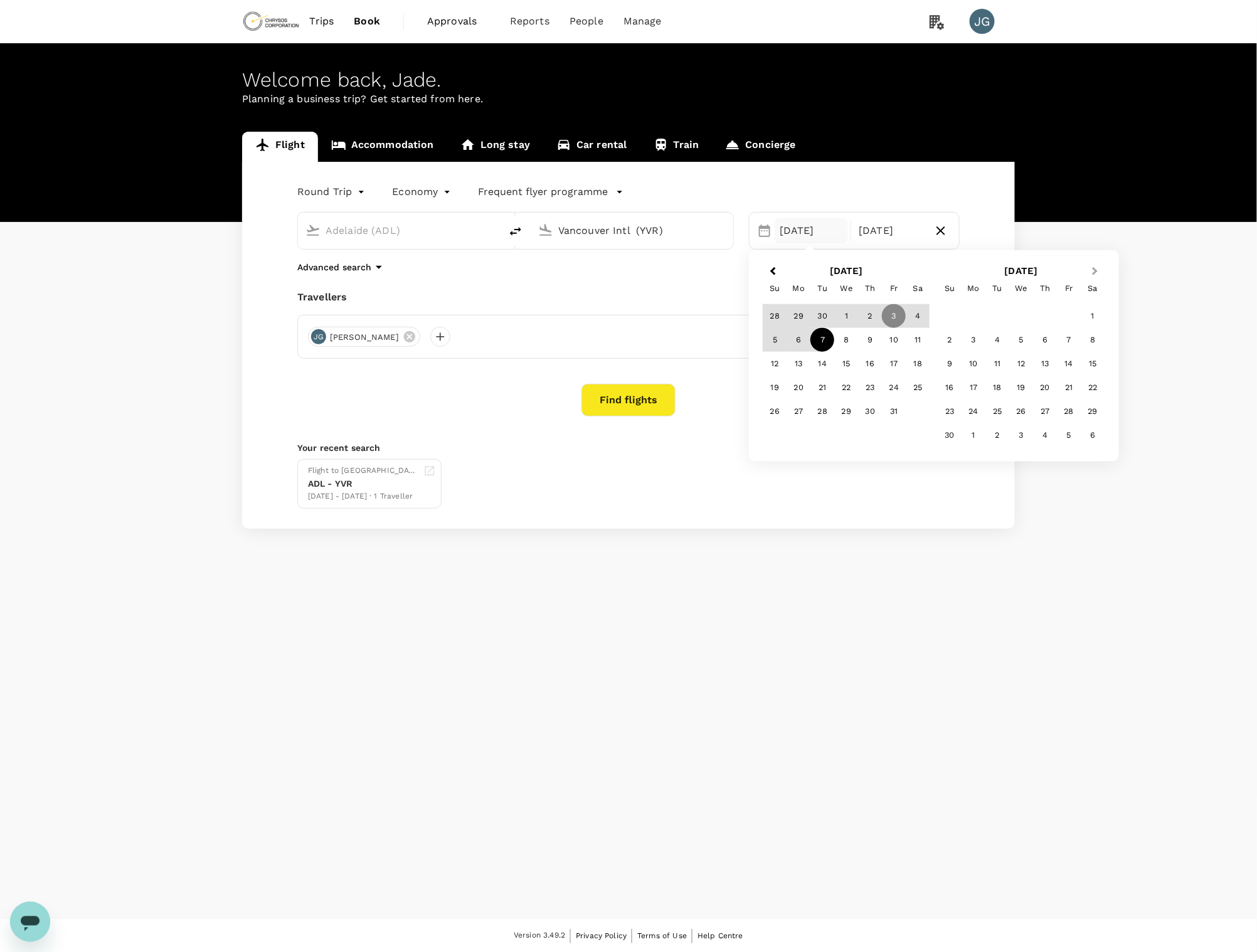
type input "Vancouver Intl (YVR)"
click at [1099, 269] on button "Next Month" at bounding box center [1097, 272] width 20 height 20
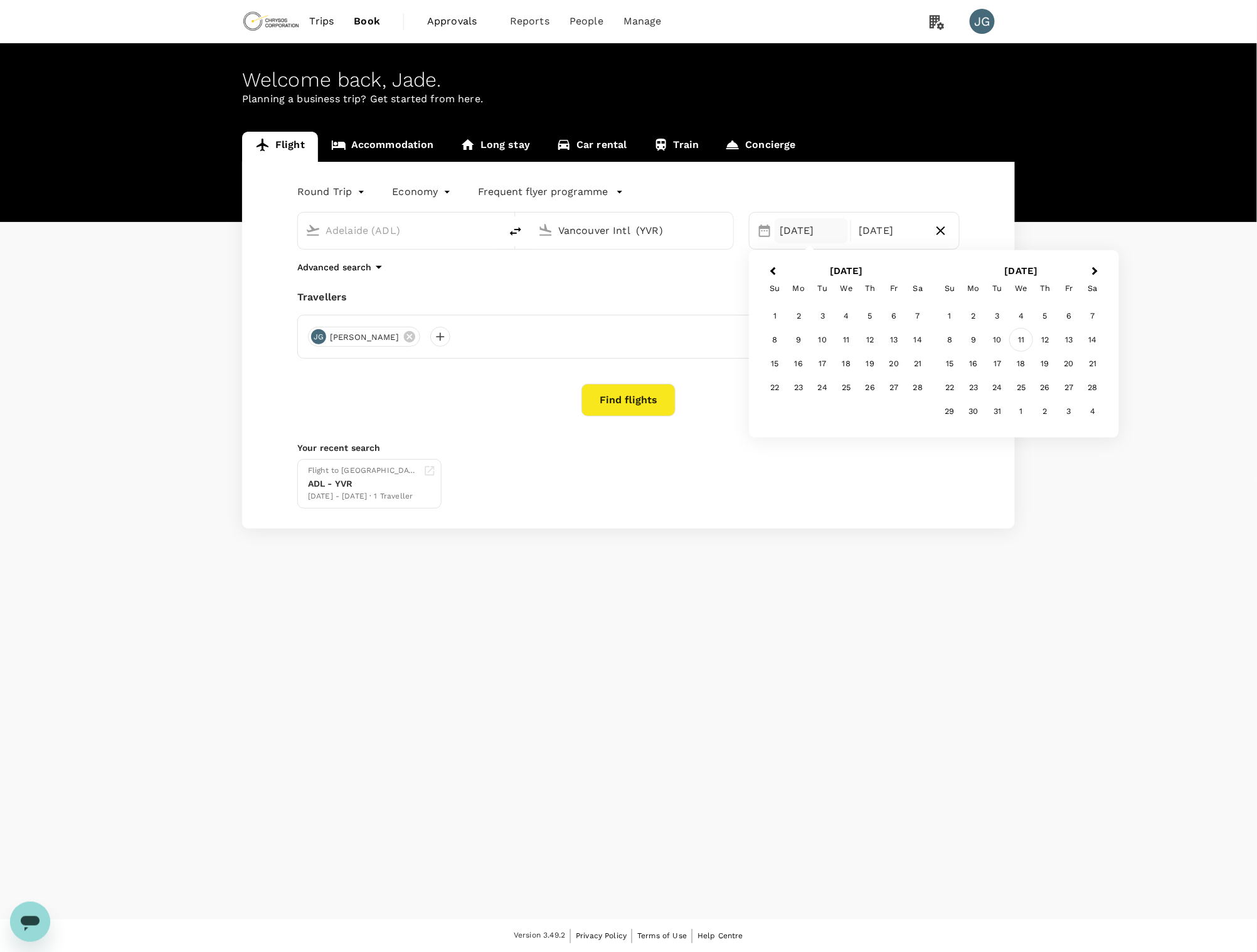
click at [1015, 338] on div "11" at bounding box center [1020, 339] width 24 height 24
click at [845, 388] on div "25" at bounding box center [846, 387] width 24 height 24
click at [430, 336] on div at bounding box center [440, 337] width 20 height 20
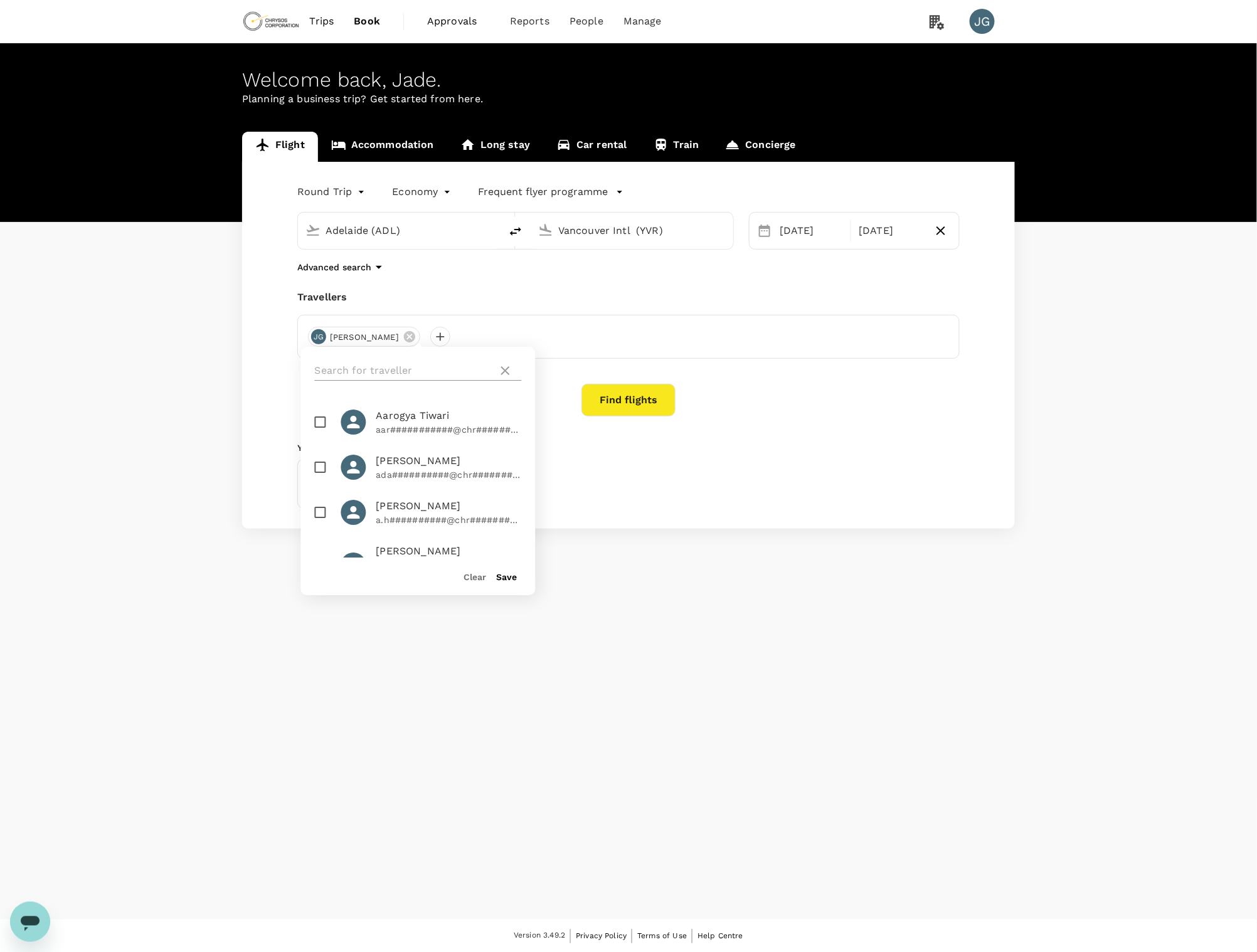
click at [419, 369] on input "text" at bounding box center [404, 371] width 178 height 20
type input "dirk"
click at [317, 418] on input "checkbox" at bounding box center [320, 422] width 26 height 26
checkbox input "true"
drag, startPoint x: 605, startPoint y: 406, endPoint x: 481, endPoint y: 378, distance: 127.1
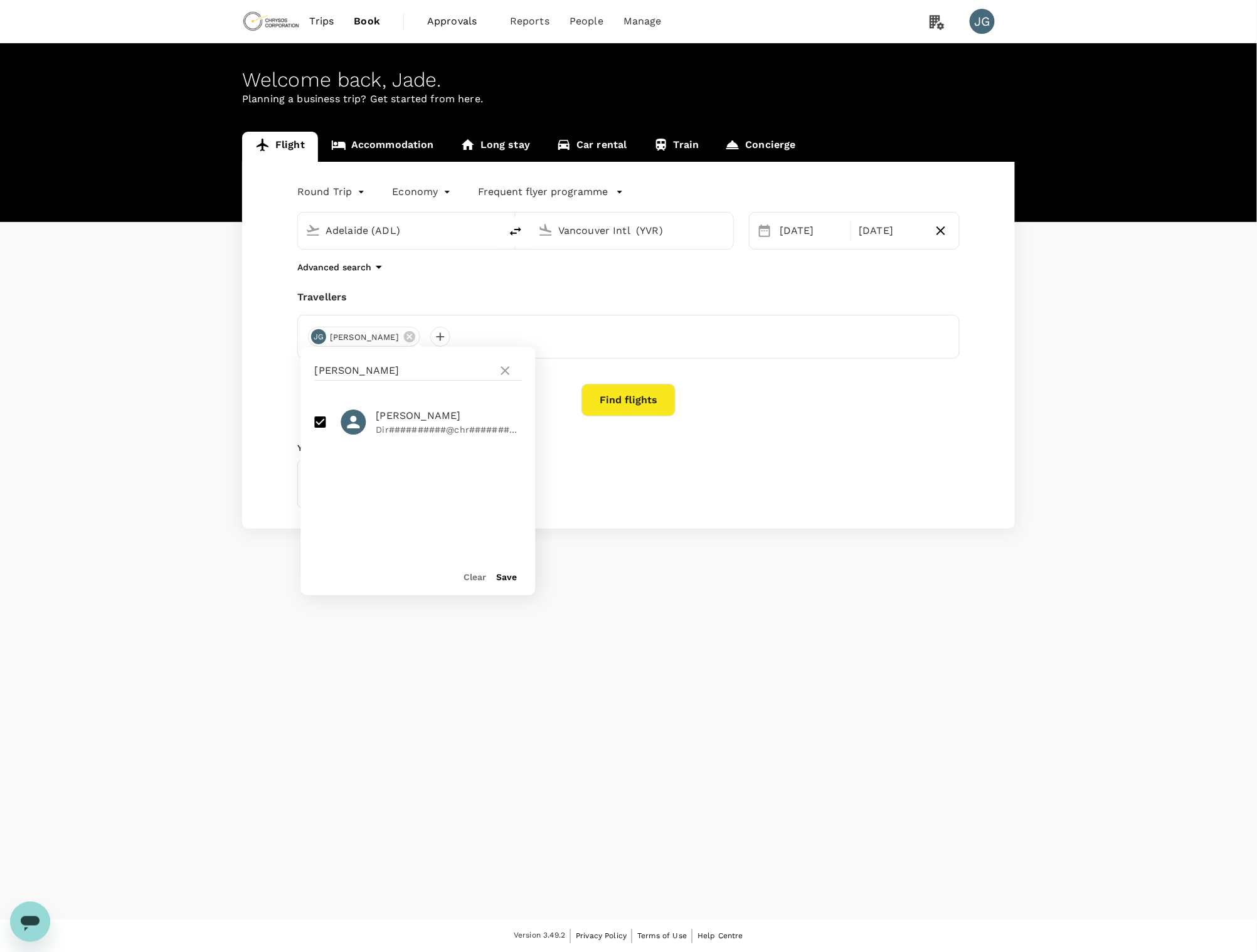
click at [606, 406] on button "Find flights" at bounding box center [628, 400] width 94 height 32
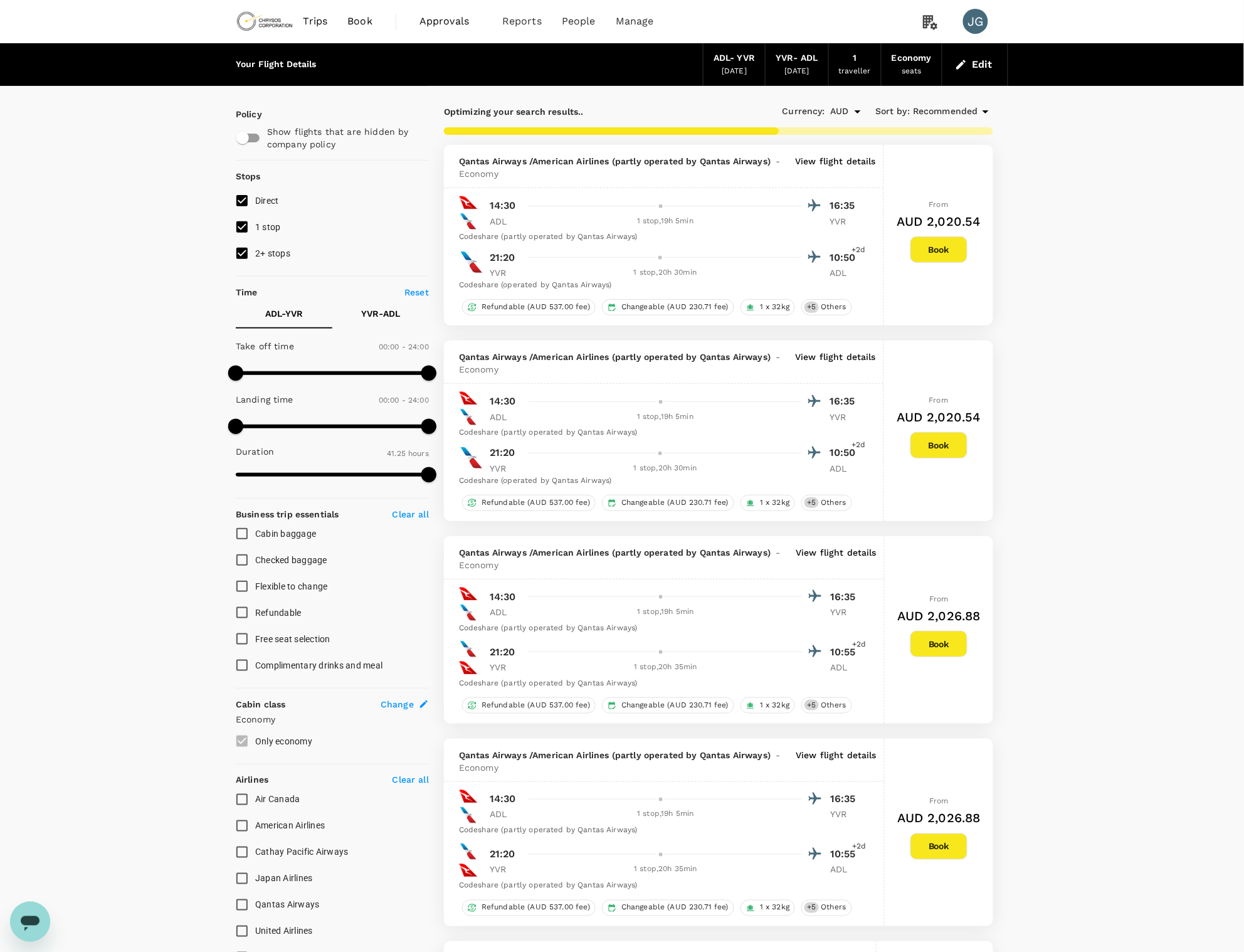
type input "2630"
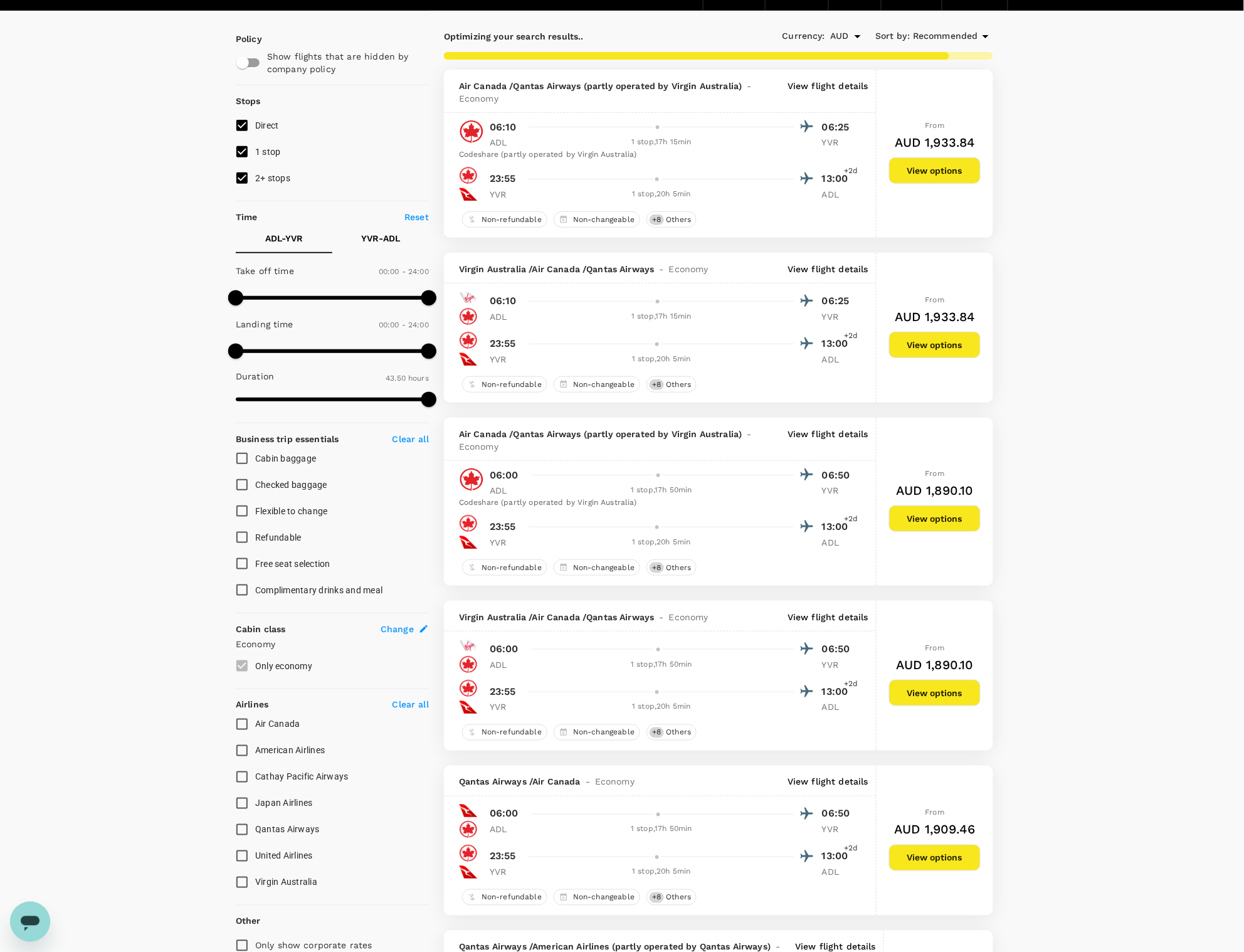
scroll to position [84, 0]
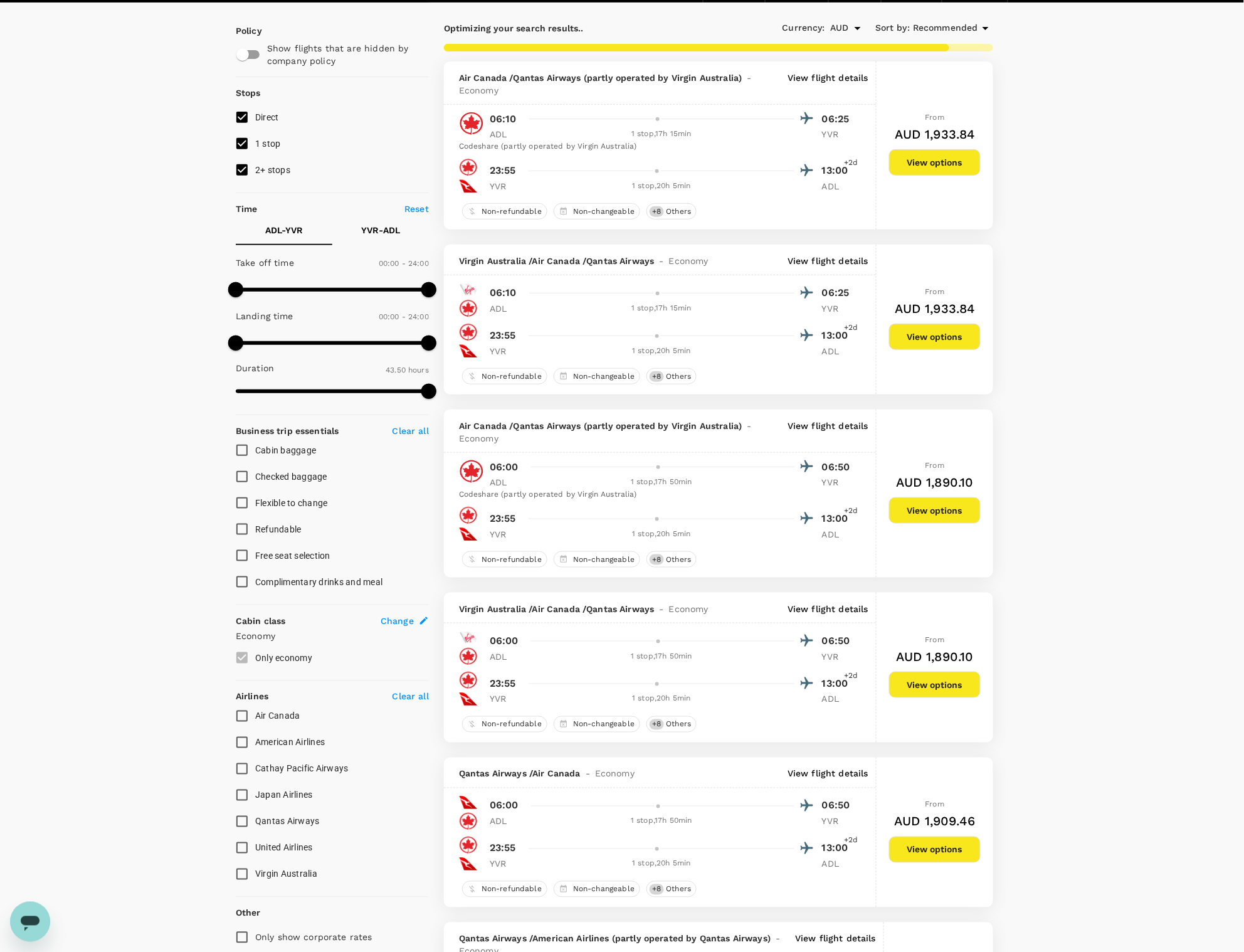
drag, startPoint x: 276, startPoint y: 816, endPoint x: 259, endPoint y: 832, distance: 23.3
click at [276, 816] on span "Qantas Airways" at bounding box center [287, 821] width 65 height 10
click at [255, 816] on input "Qantas Airways" at bounding box center [242, 821] width 26 height 26
checkbox input "true"
click at [269, 176] on span "2+ stops" at bounding box center [273, 170] width 35 height 15
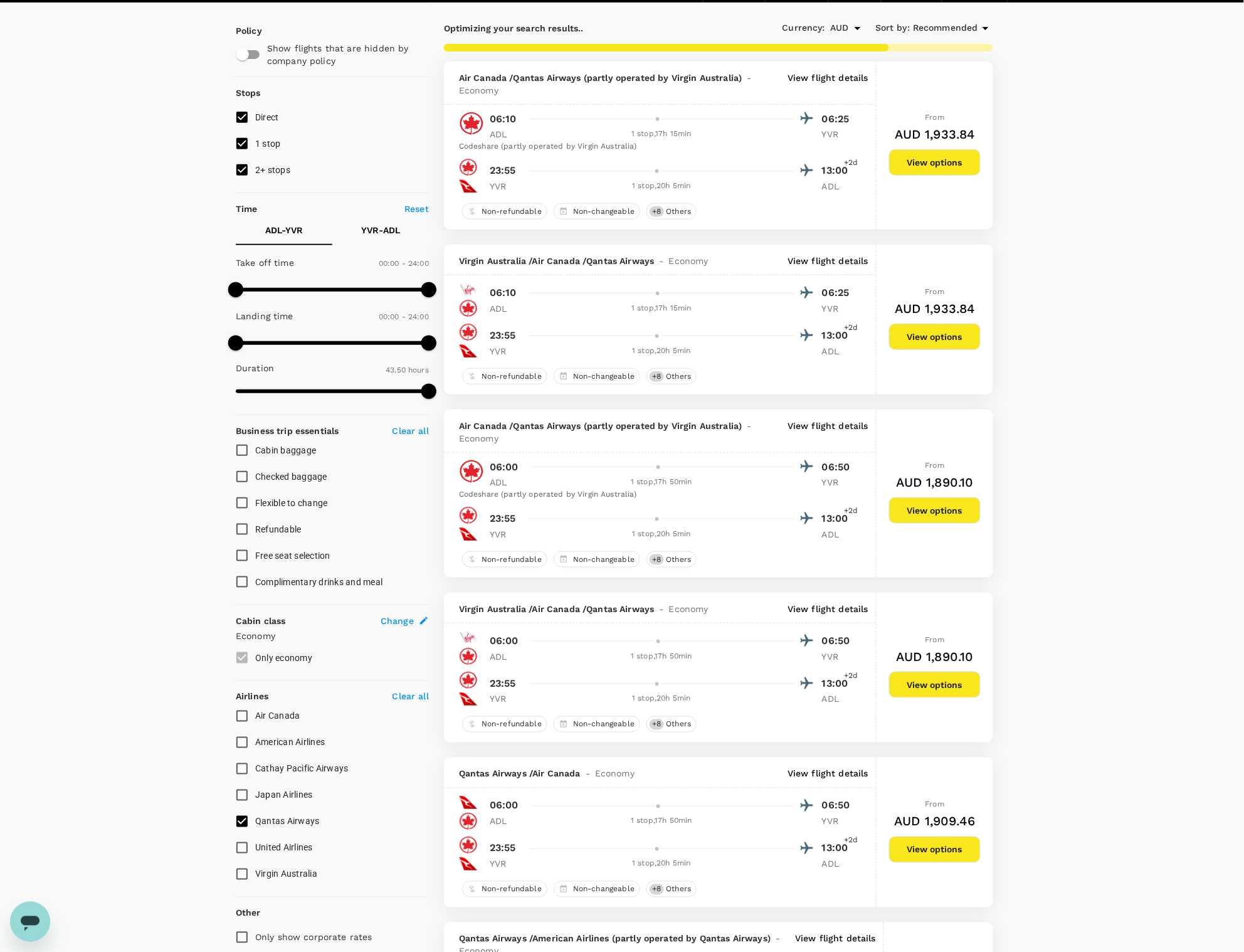
click at [255, 176] on input "2+ stops" at bounding box center [242, 170] width 26 height 26
checkbox input "false"
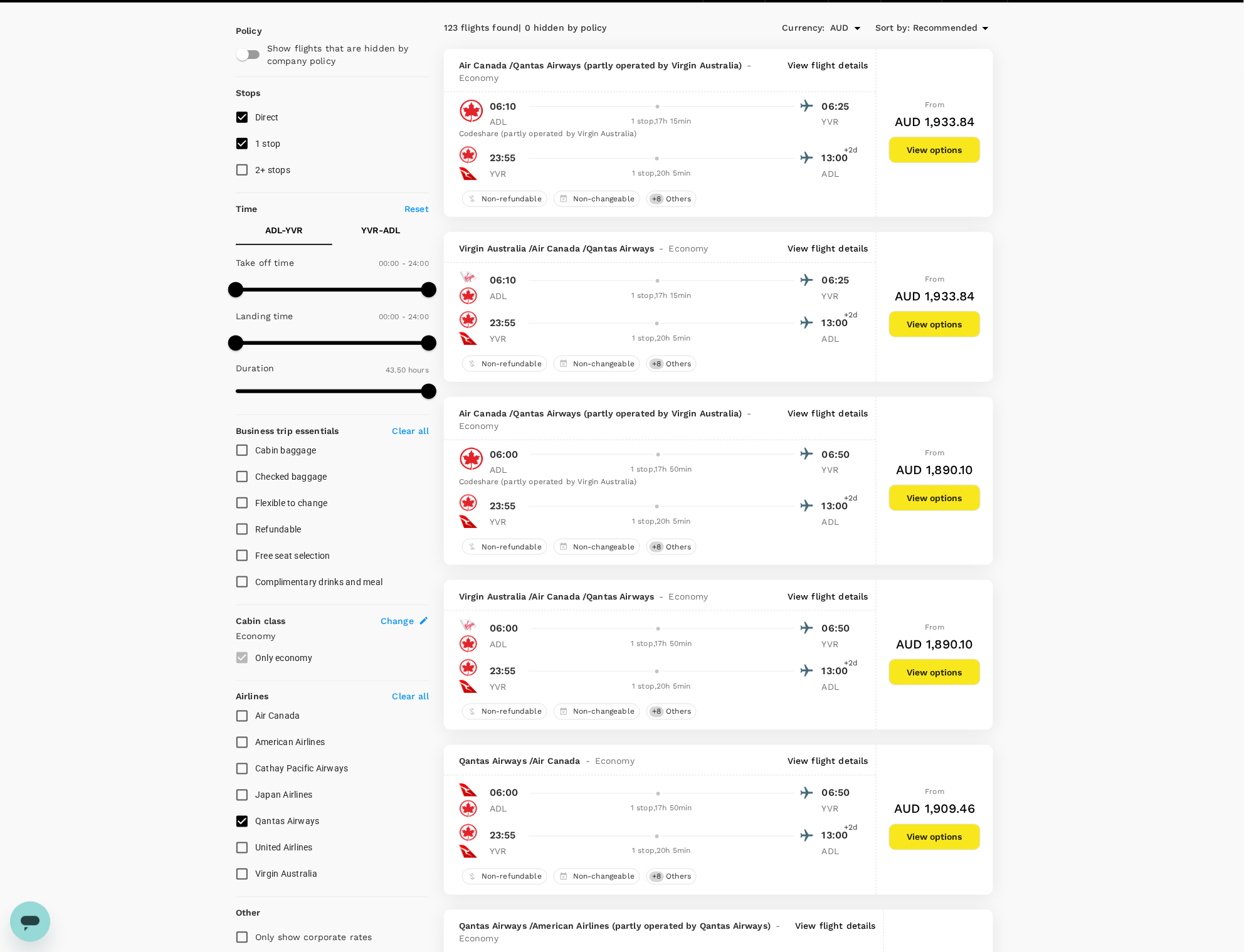
click at [931, 153] on button "View options" at bounding box center [935, 150] width 91 height 26
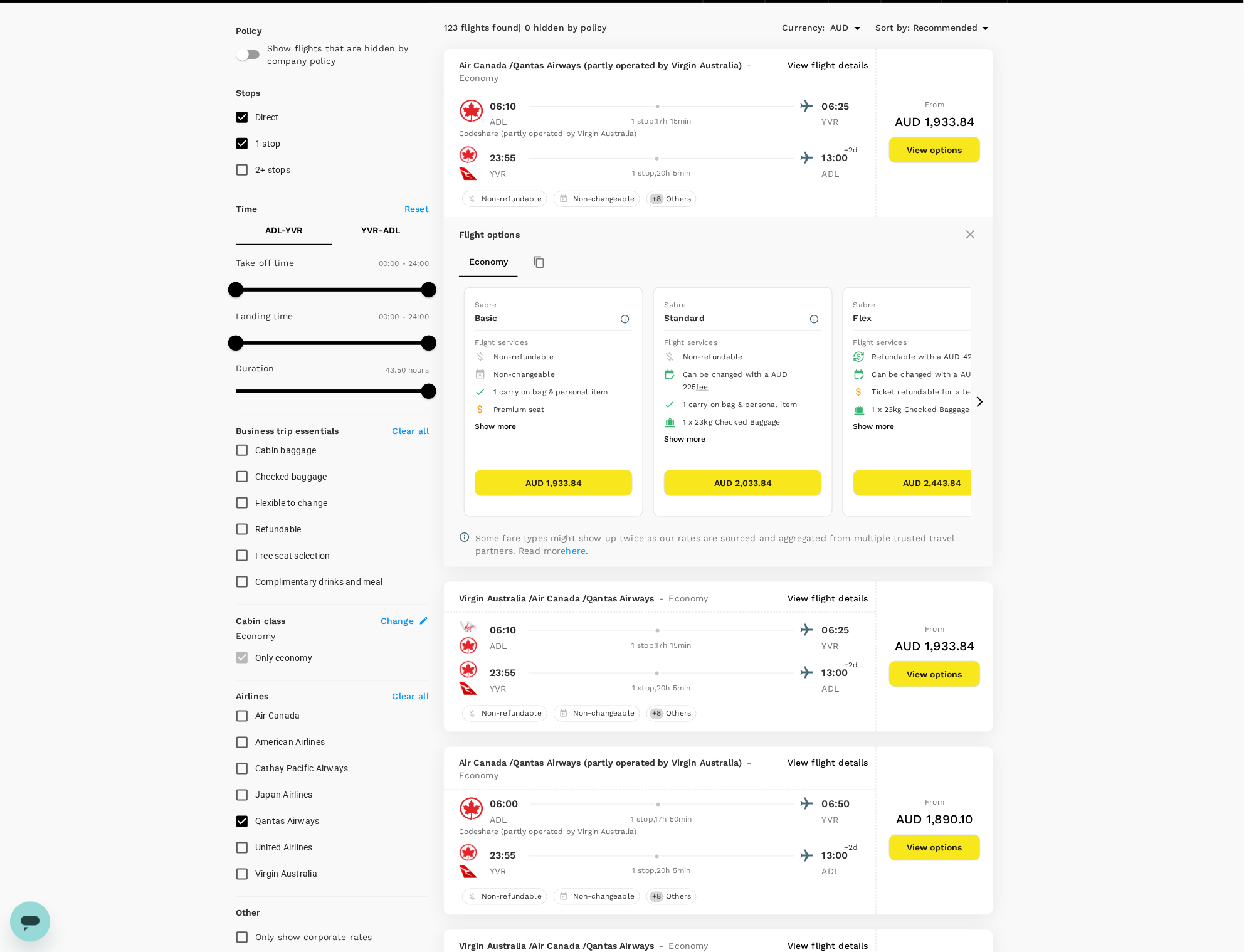
scroll to position [132, 0]
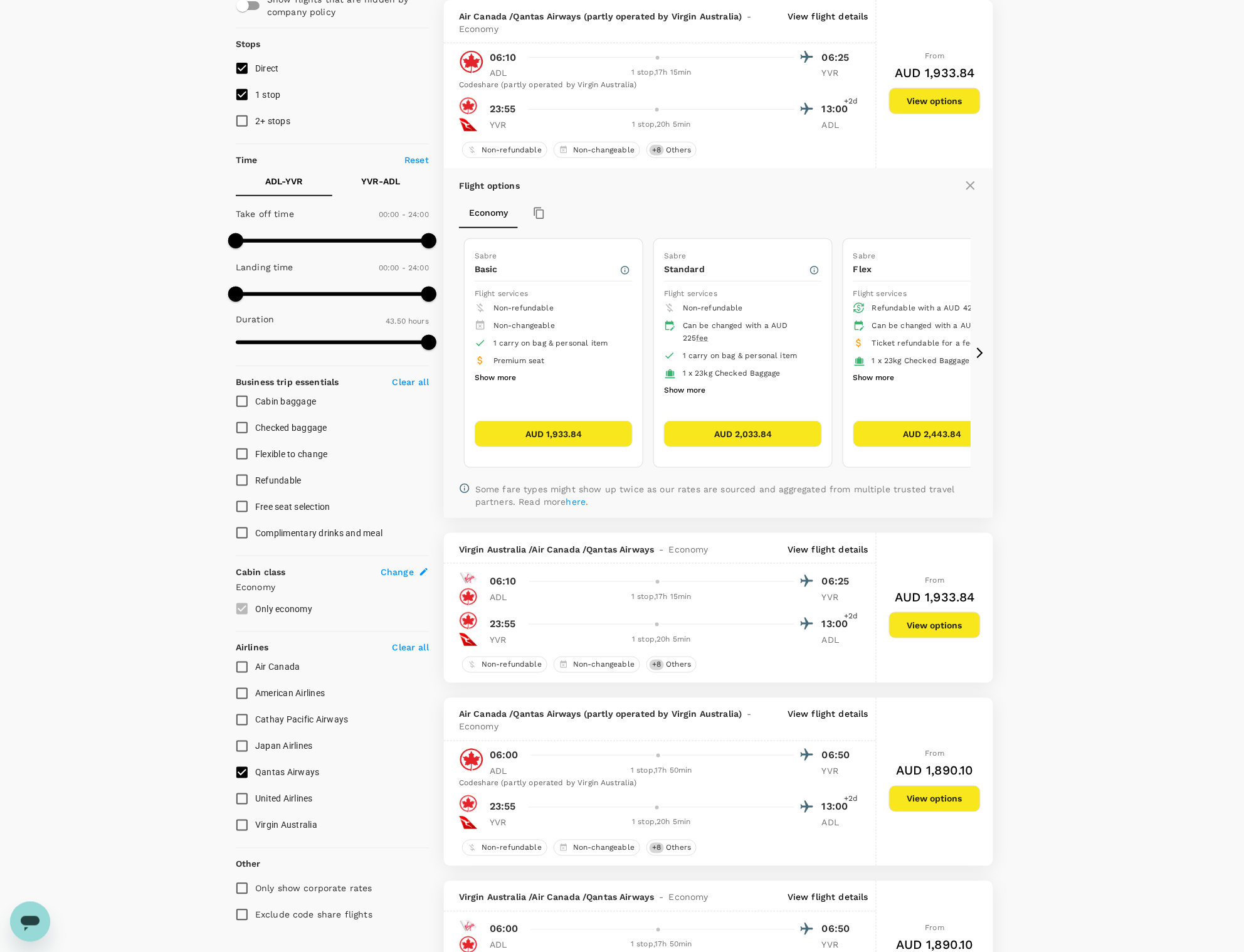
click at [974, 183] on icon at bounding box center [971, 185] width 8 height 8
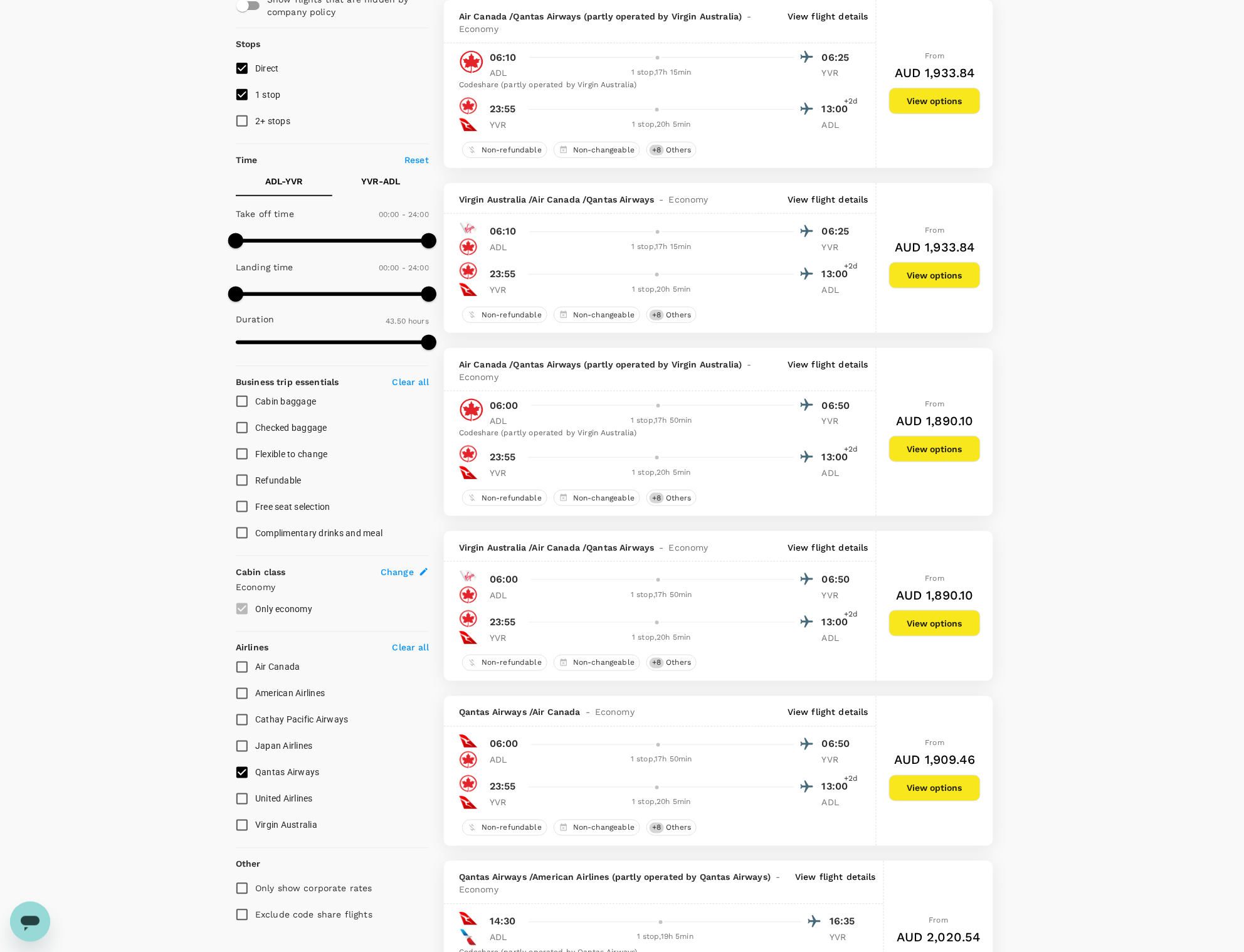
scroll to position [49, 0]
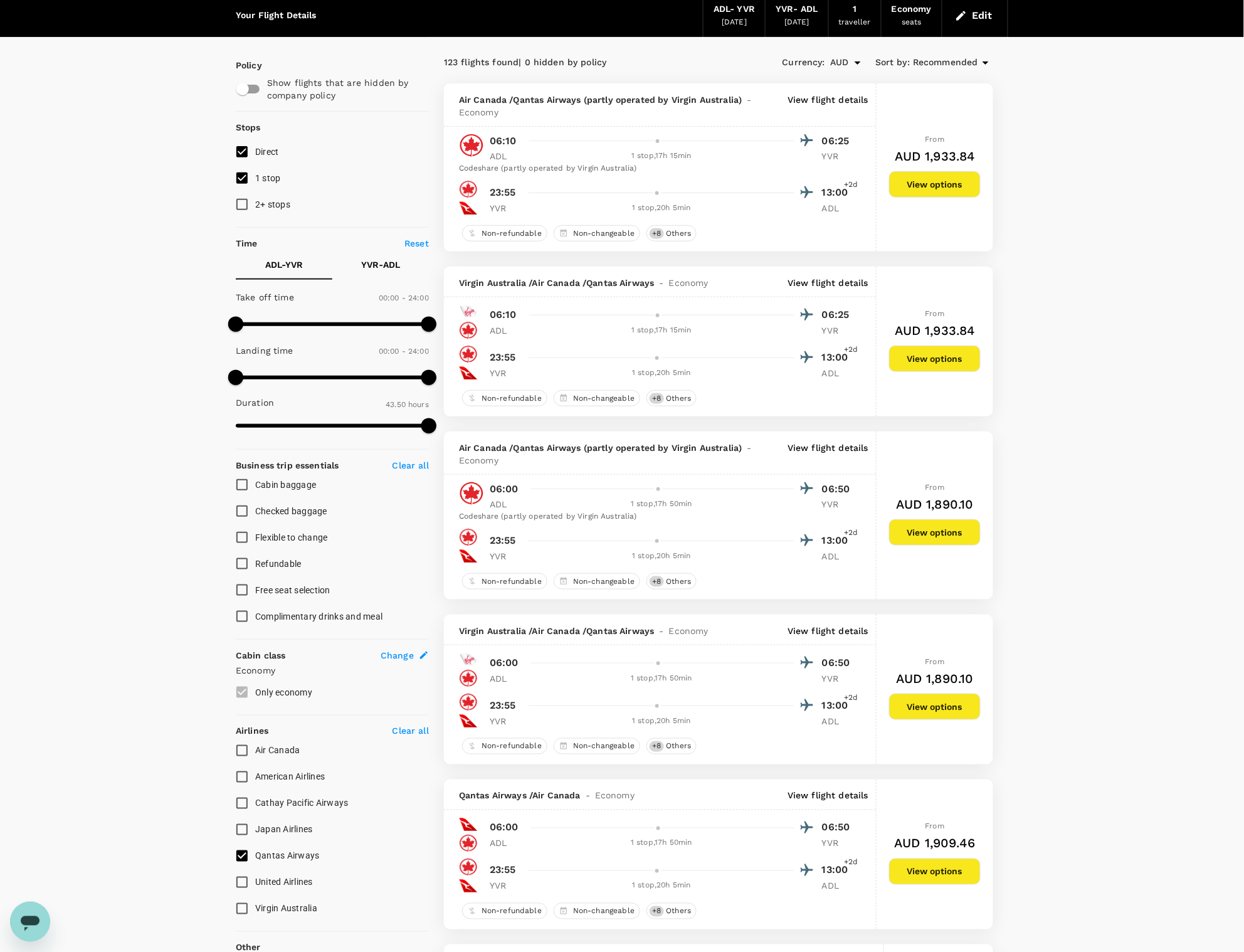
click at [818, 101] on p "View flight details" at bounding box center [828, 106] width 81 height 25
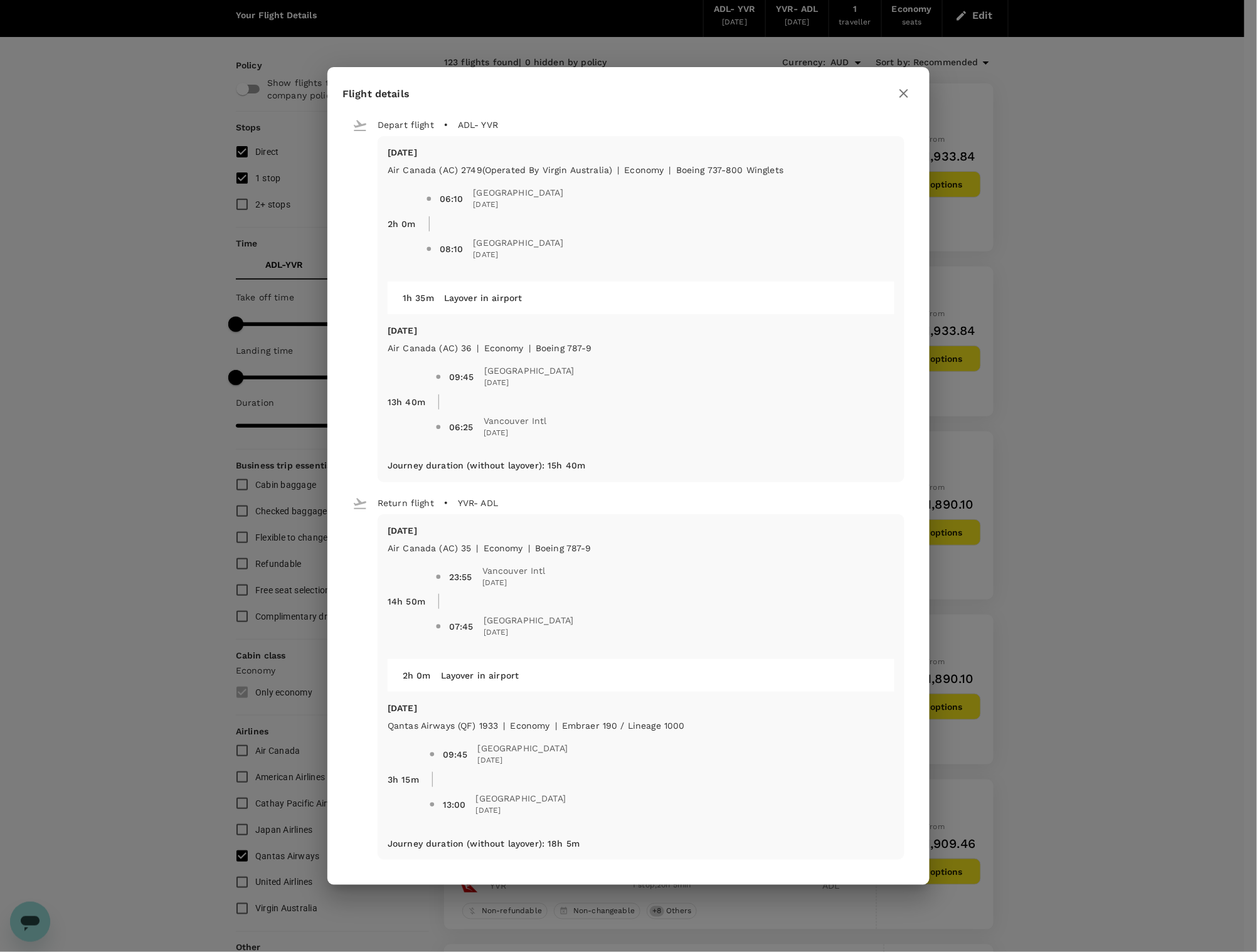
click at [903, 91] on icon "button" at bounding box center [903, 93] width 8 height 8
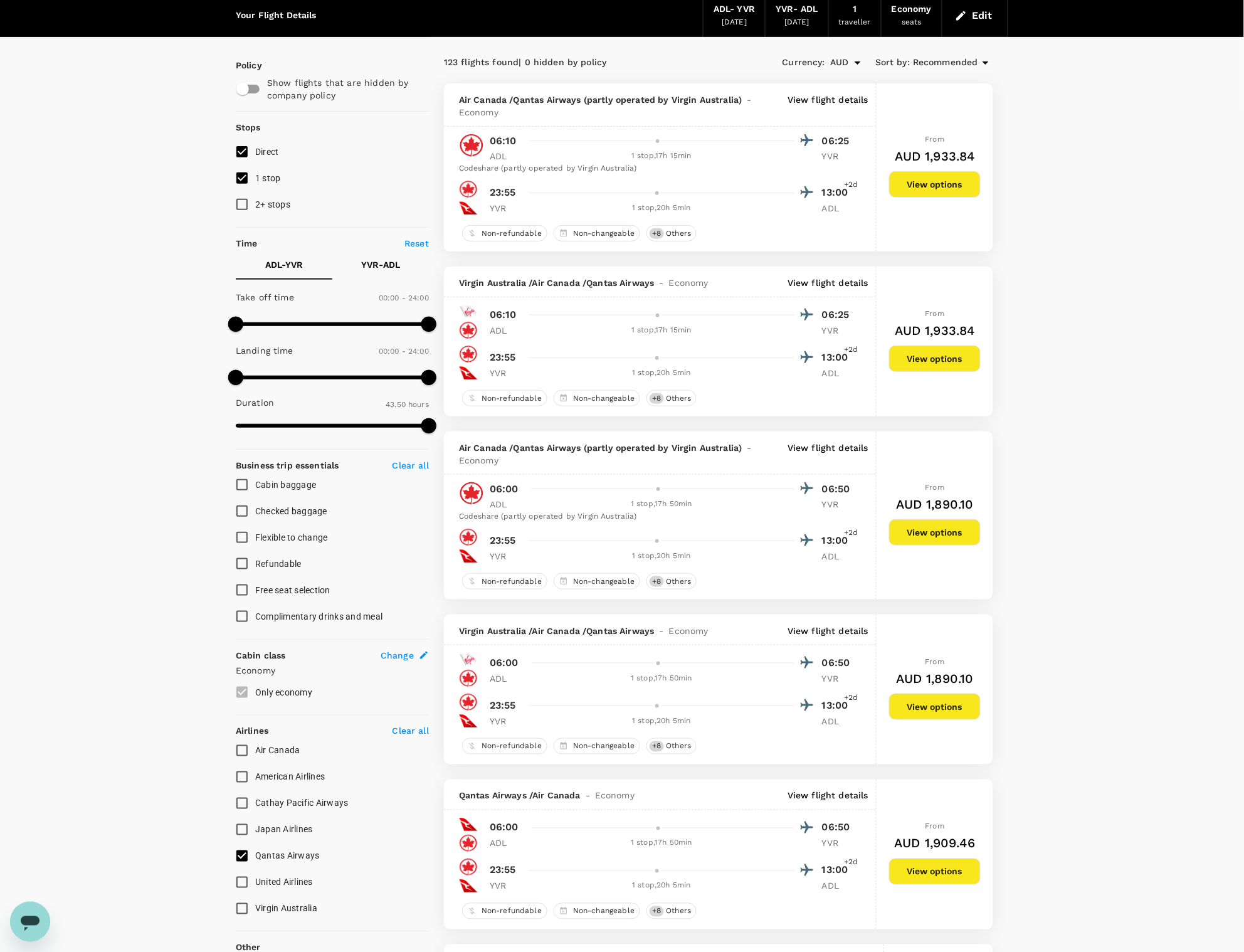
click at [851, 283] on p "View flight details" at bounding box center [828, 283] width 81 height 12
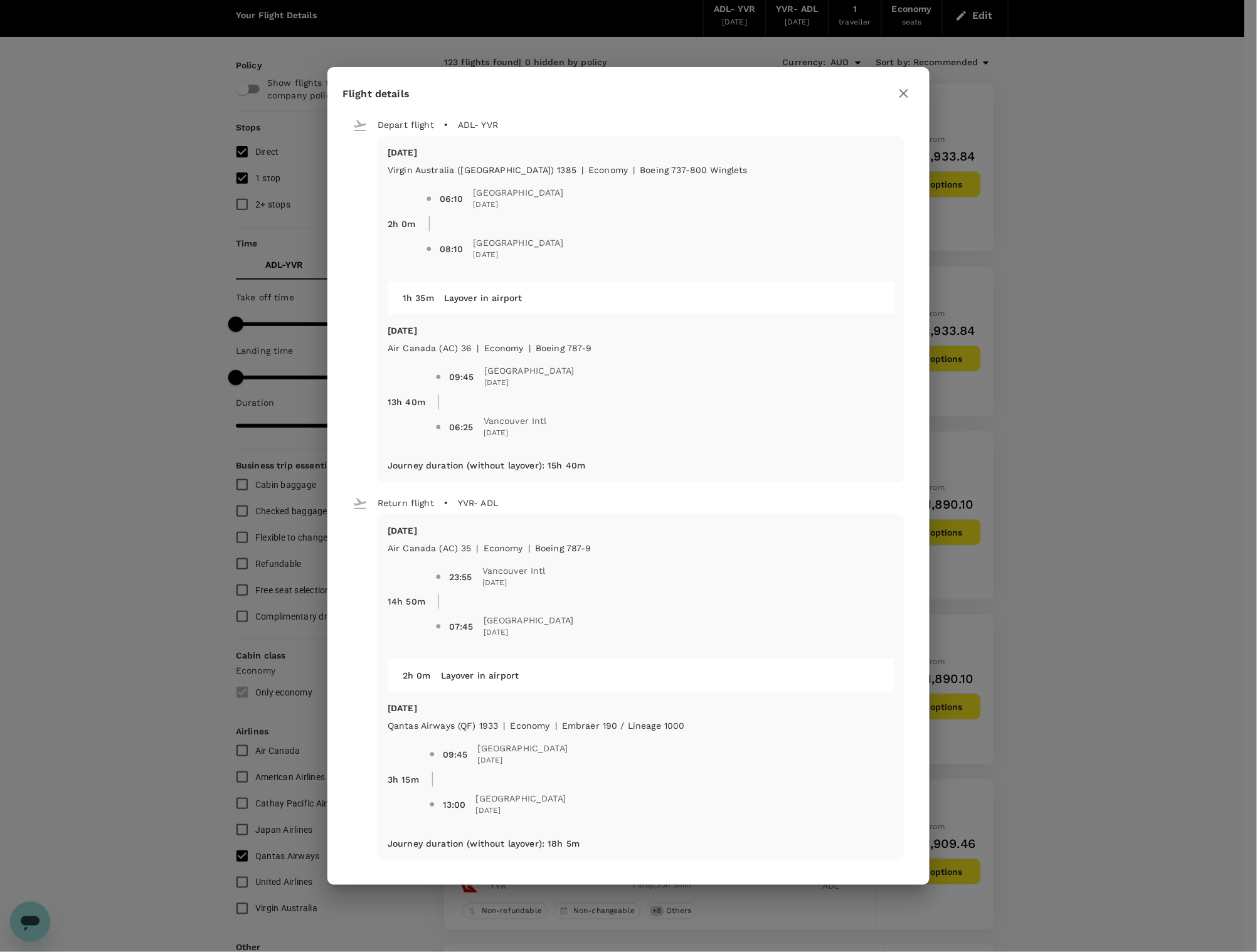
click at [908, 91] on icon "button" at bounding box center [904, 94] width 15 height 15
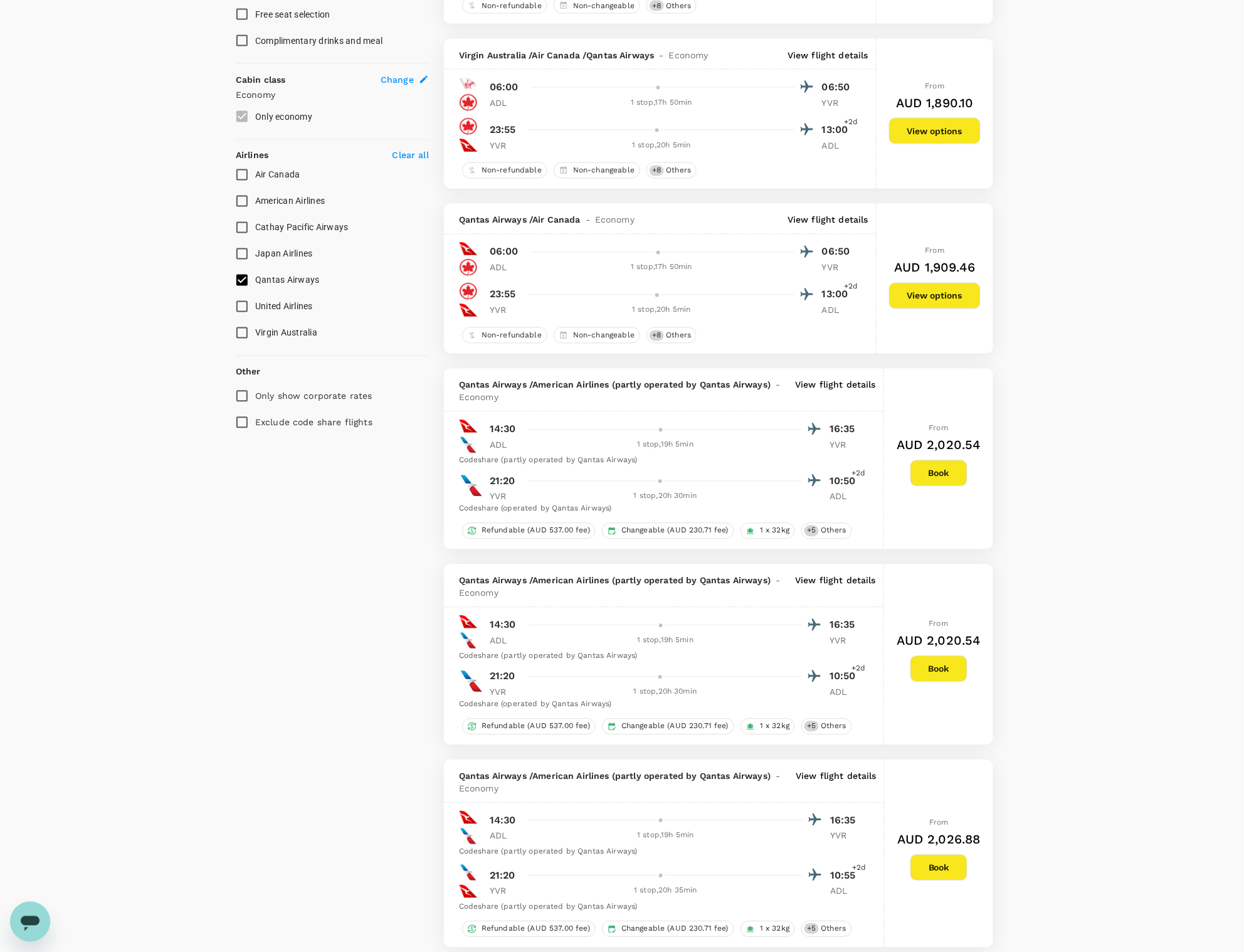
scroll to position [634, 0]
